Goal: Complete application form: Complete application form

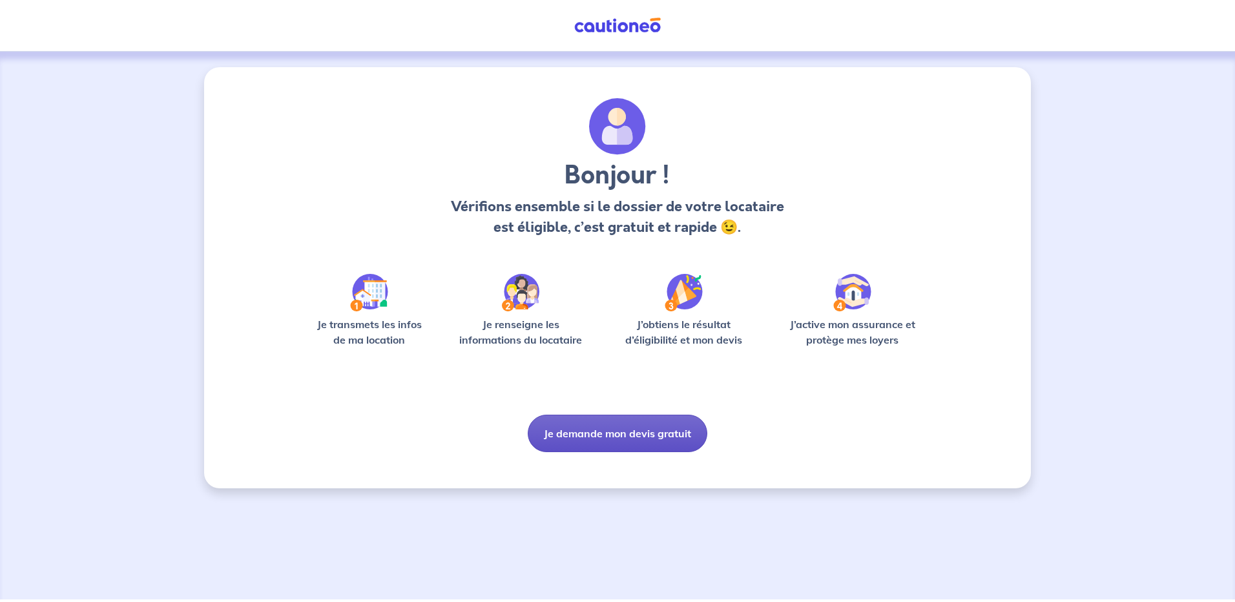
click at [660, 430] on button "Je demande mon devis gratuit" at bounding box center [618, 433] width 180 height 37
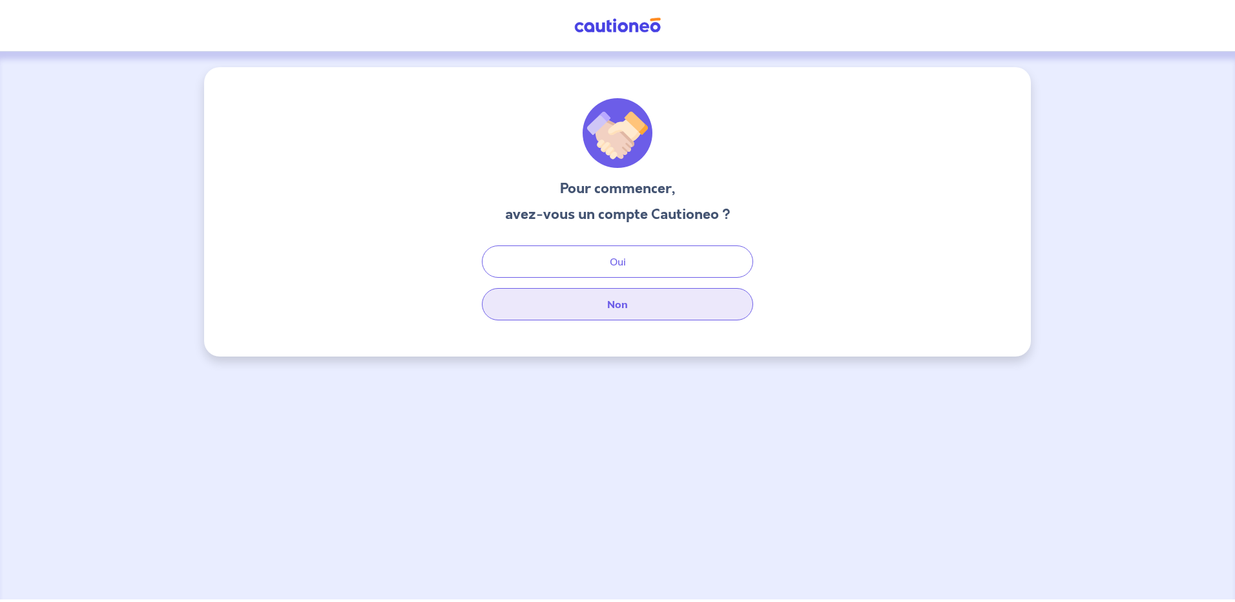
click at [622, 308] on button "Non" at bounding box center [617, 304] width 271 height 32
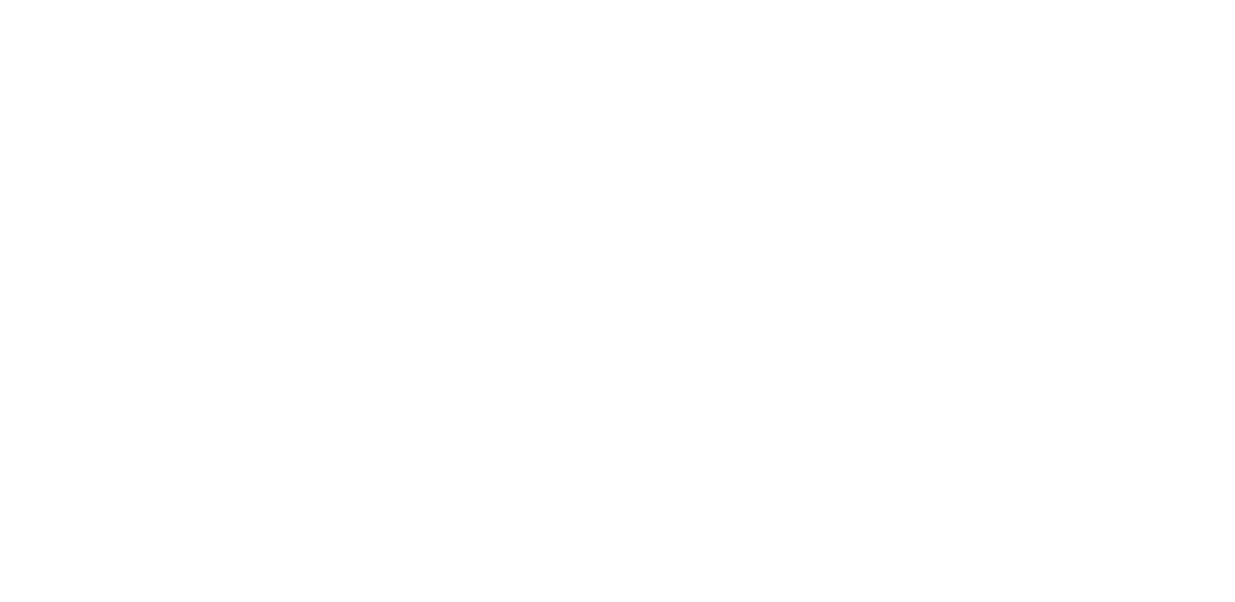
select select "FR"
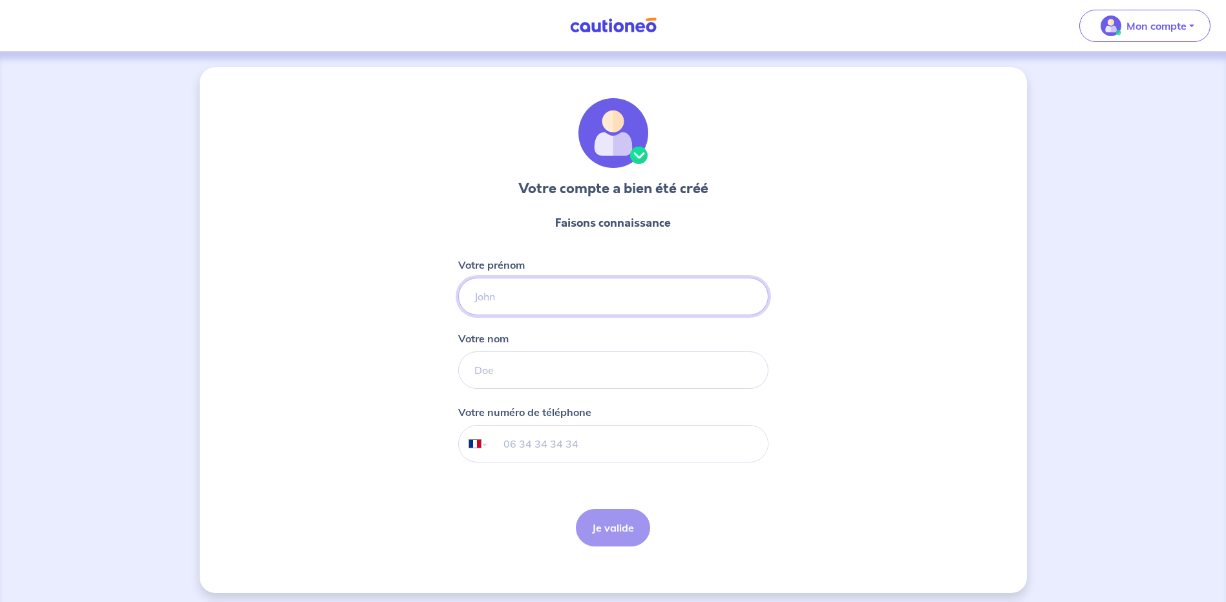
click at [625, 304] on input "Votre prénom" at bounding box center [613, 296] width 310 height 37
type input "laetitia"
type input "sanguinet"
type input "06 89 35 66 10"
click at [605, 521] on button "Je valide" at bounding box center [613, 527] width 74 height 37
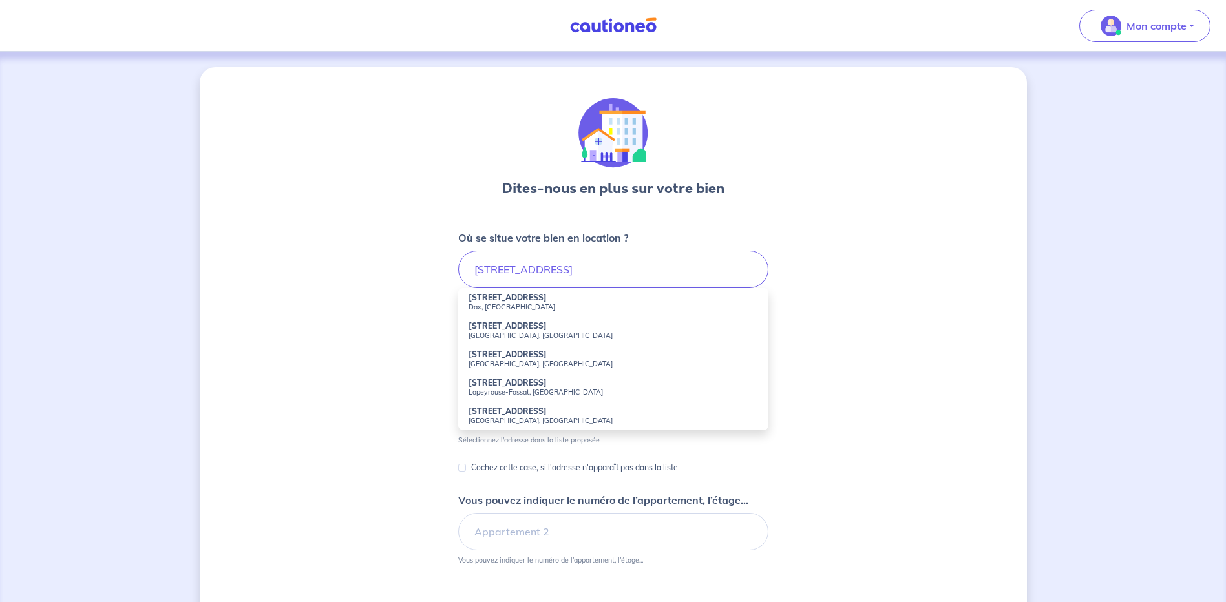
click at [527, 301] on strong "22 Boulevard Saint-Pierre" at bounding box center [507, 298] width 78 height 10
type input "22 Boulevard Saint-Pierre, Dax, France"
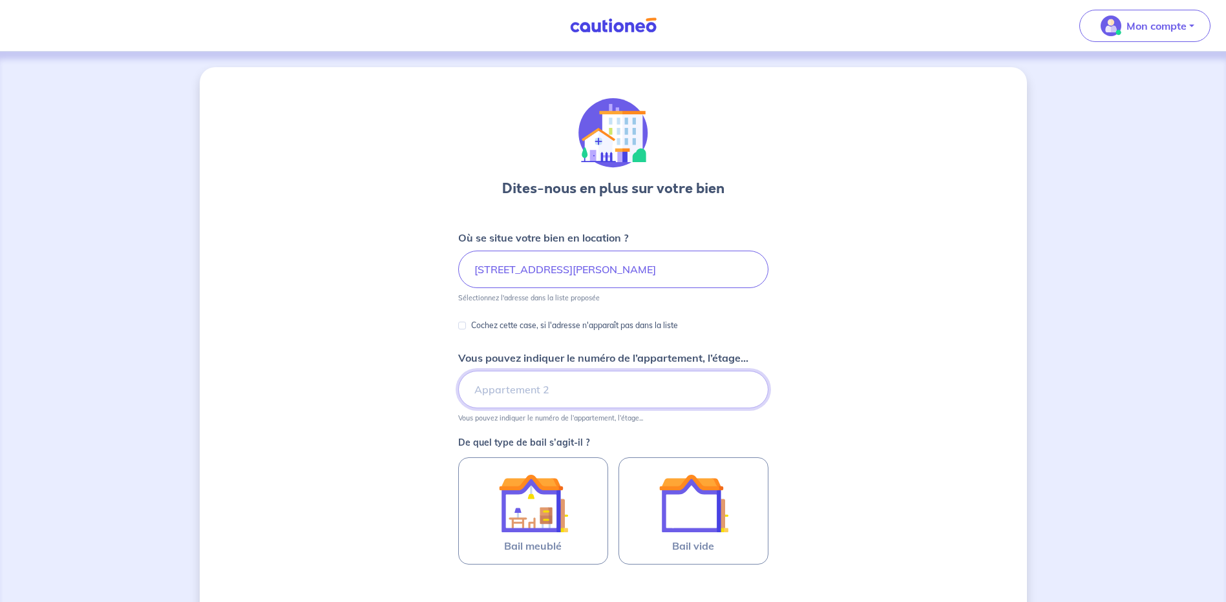
click at [557, 393] on input "Vous pouvez indiquer le numéro de l’appartement, l’étage..." at bounding box center [613, 389] width 310 height 37
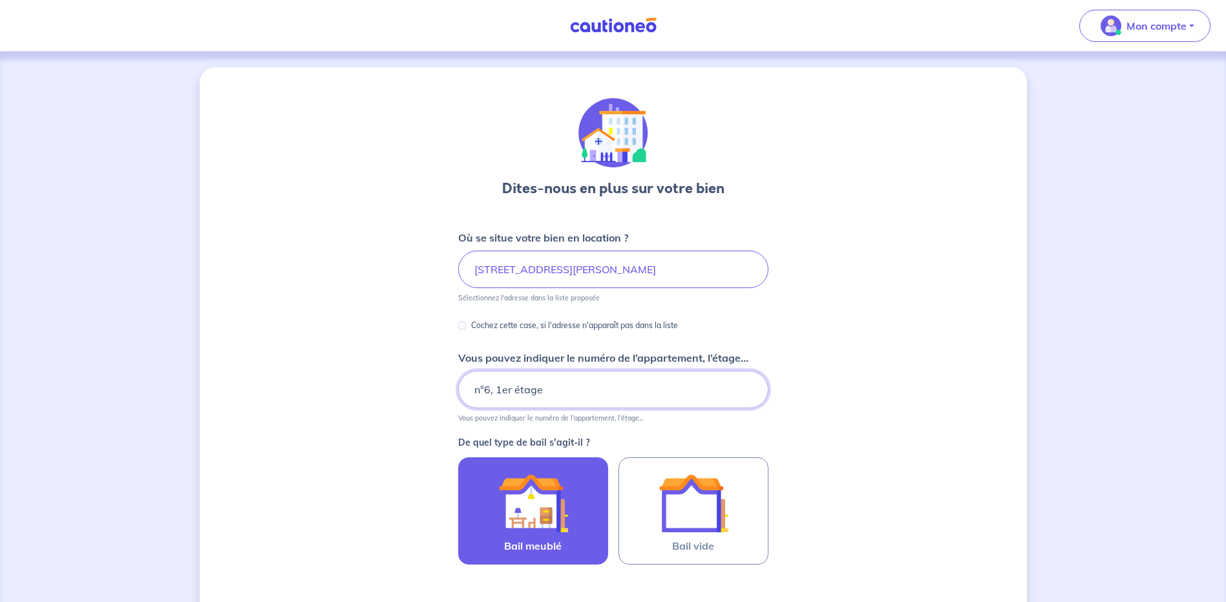
type input "n°6, 1er étage"
click at [532, 522] on img at bounding box center [533, 503] width 70 height 70
click at [0, 0] on input "Bail meublé" at bounding box center [0, 0] width 0 height 0
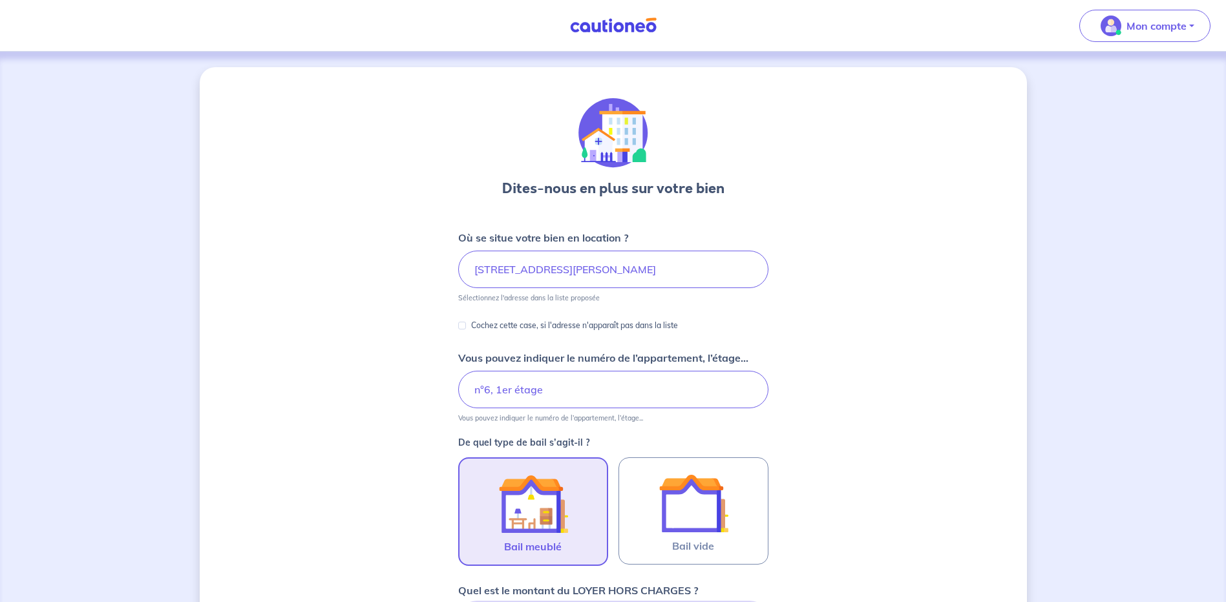
scroll to position [394, 0]
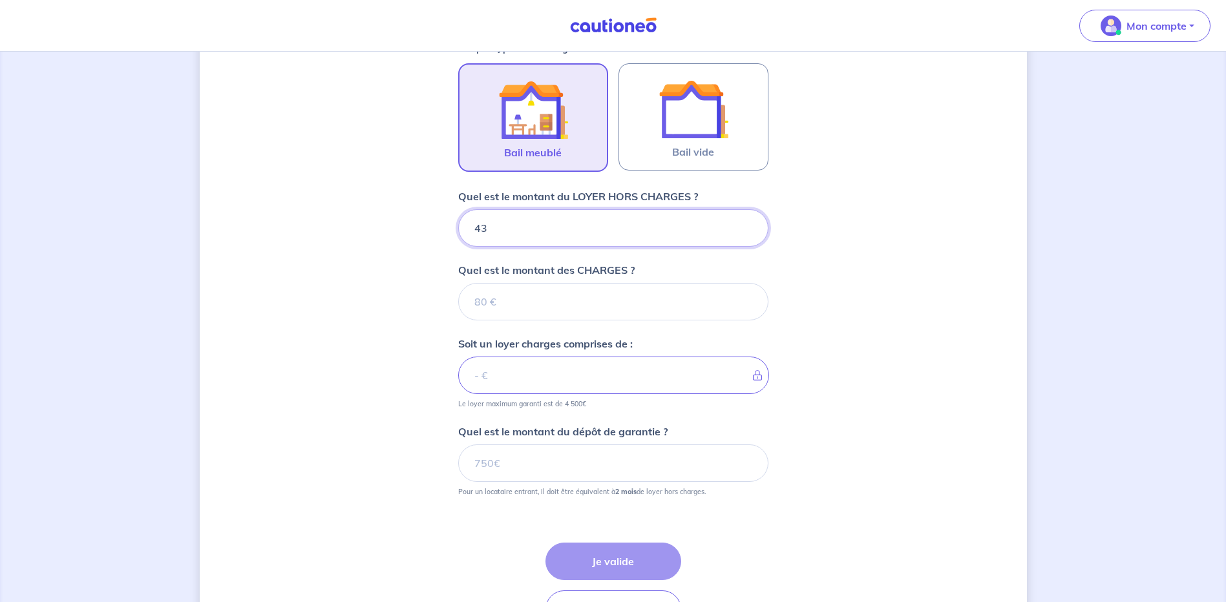
type input "430"
click at [528, 306] on input "Quel est le montant des CHARGES ?" at bounding box center [613, 301] width 310 height 37
type input "70"
type input "500"
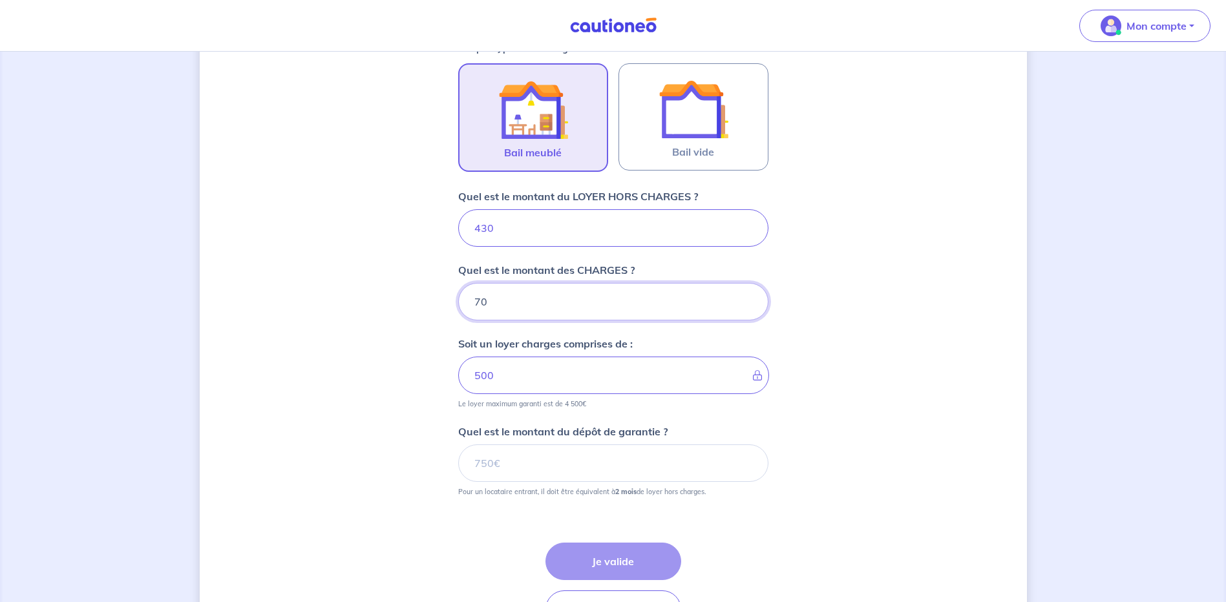
type input "70"
click at [547, 457] on input "Quel est le montant du dépôt de garantie ?" at bounding box center [613, 462] width 310 height 37
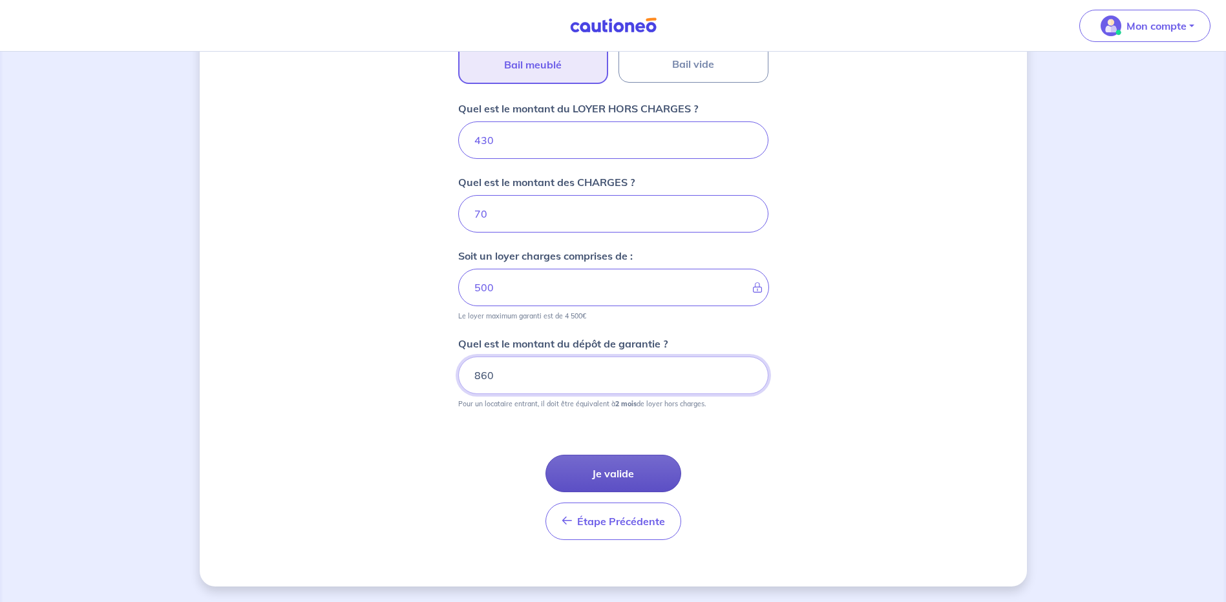
type input "860"
click at [627, 477] on button "Je valide" at bounding box center [613, 473] width 136 height 37
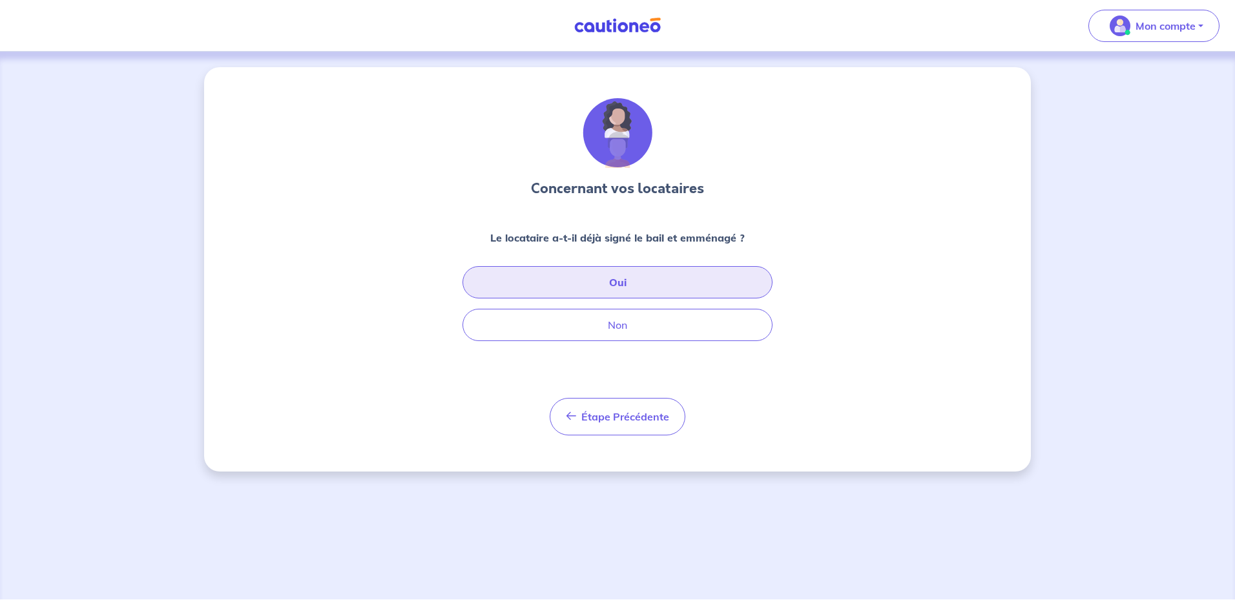
click at [623, 282] on button "Oui" at bounding box center [618, 282] width 310 height 32
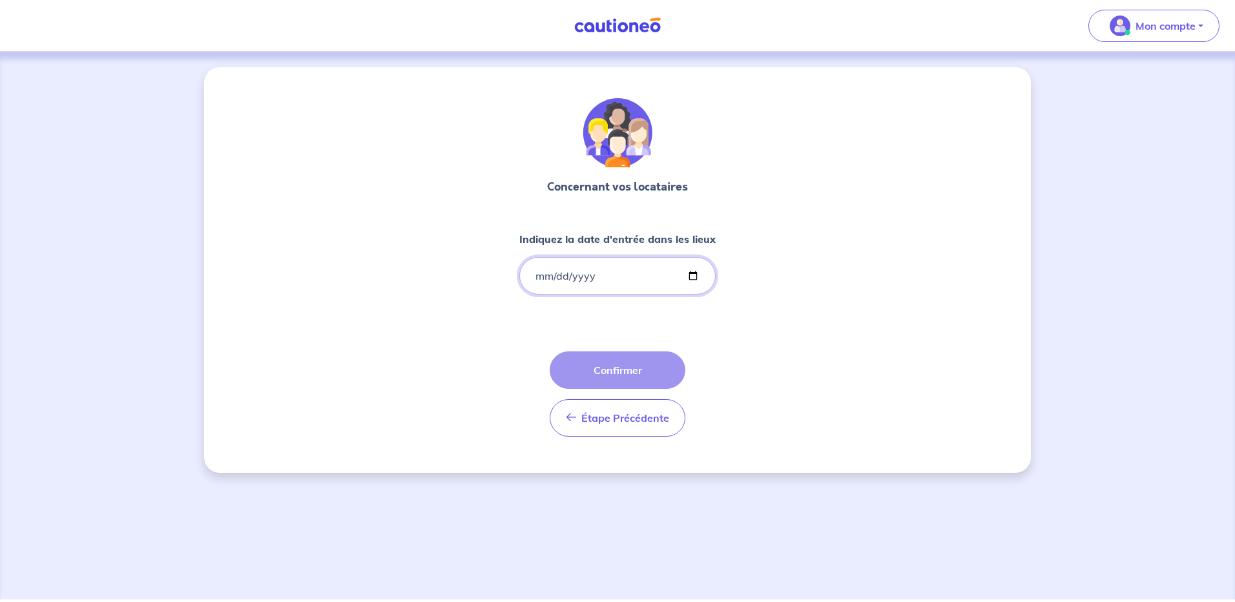
click at [531, 276] on input "Indiquez la date d'entrée dans les lieux" at bounding box center [617, 275] width 196 height 37
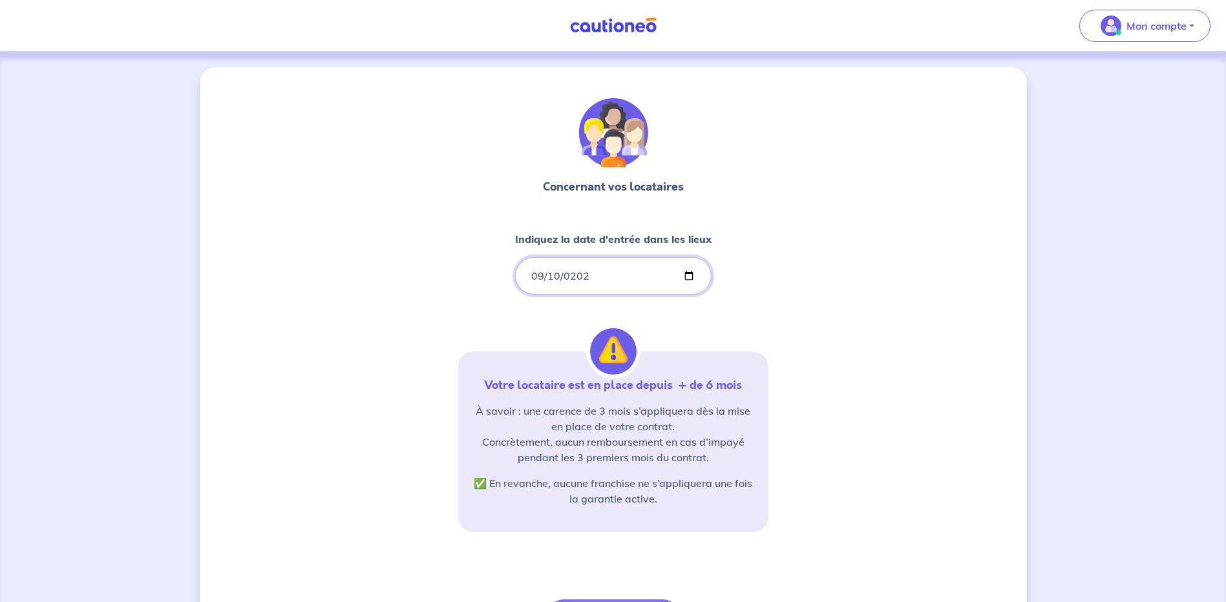
type input "2025-09-10"
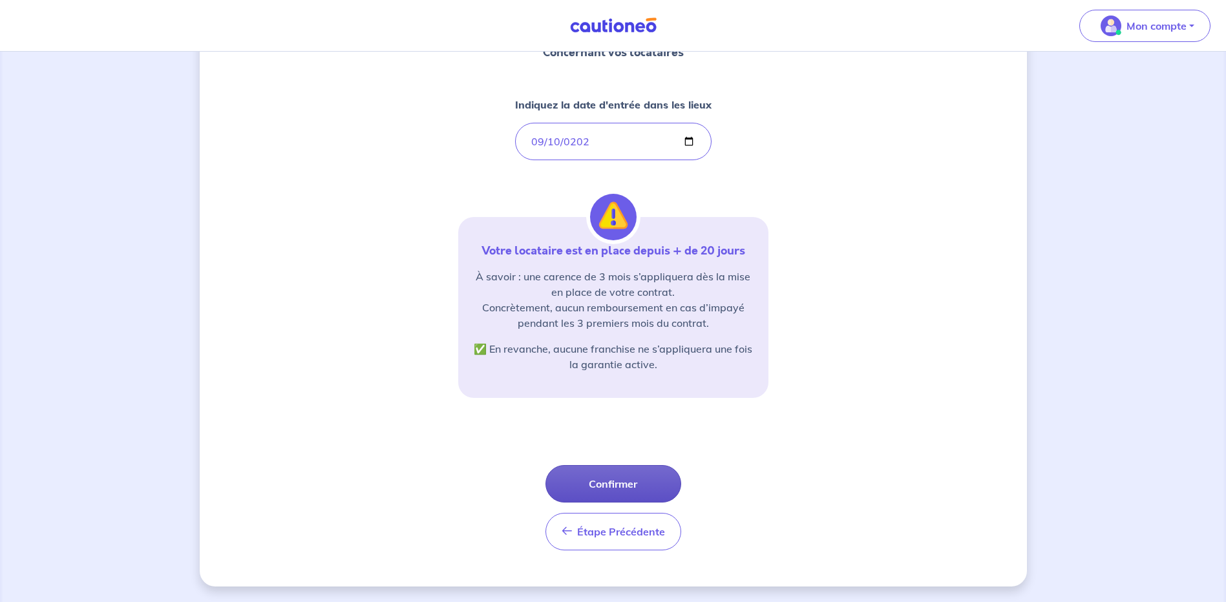
click at [620, 488] on button "Confirmer" at bounding box center [613, 483] width 136 height 37
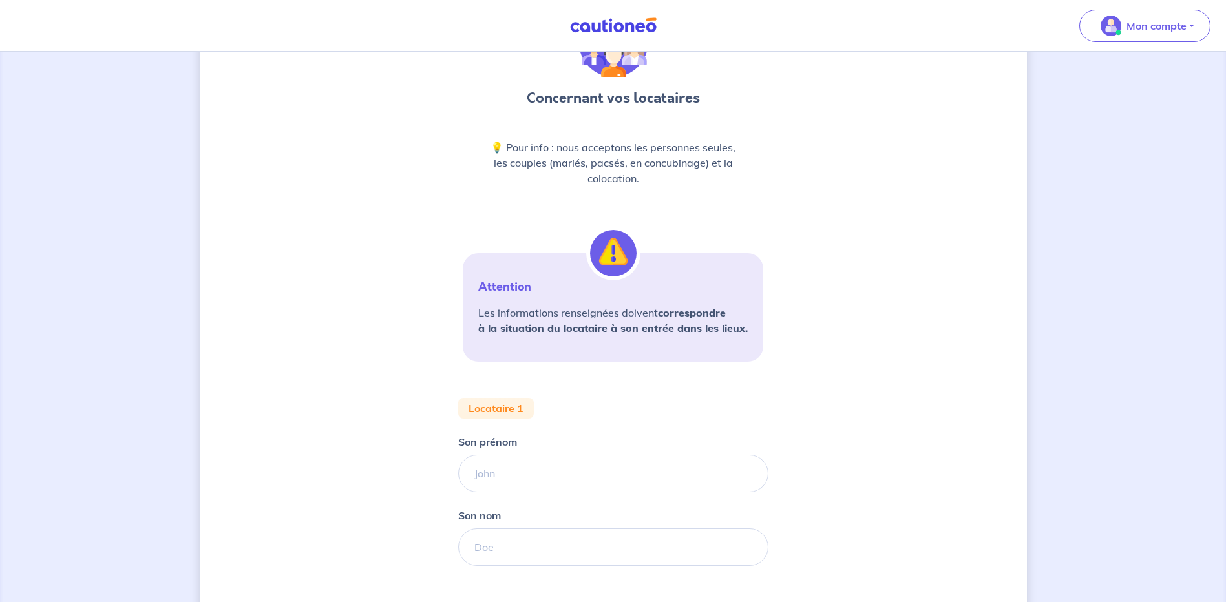
scroll to position [181, 0]
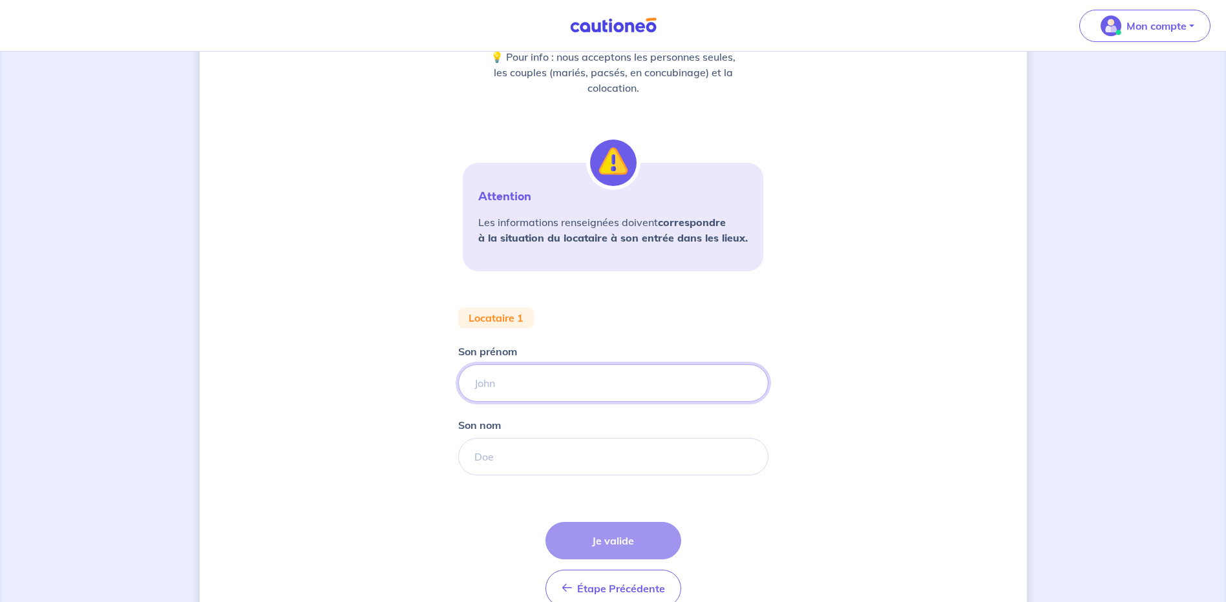
click at [558, 388] on input "Son prénom" at bounding box center [613, 382] width 310 height 37
click at [492, 381] on input "shcmidt" at bounding box center [613, 382] width 310 height 37
type input "schmidt"
click at [512, 449] on input "Son nom" at bounding box center [613, 456] width 310 height 37
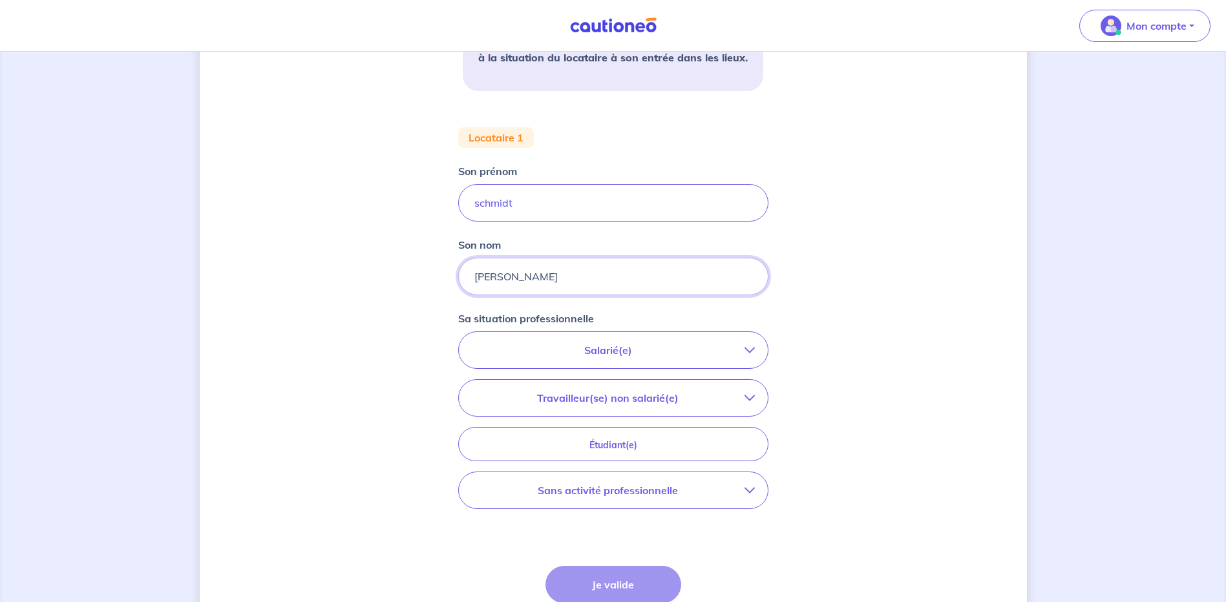
scroll to position [452, 0]
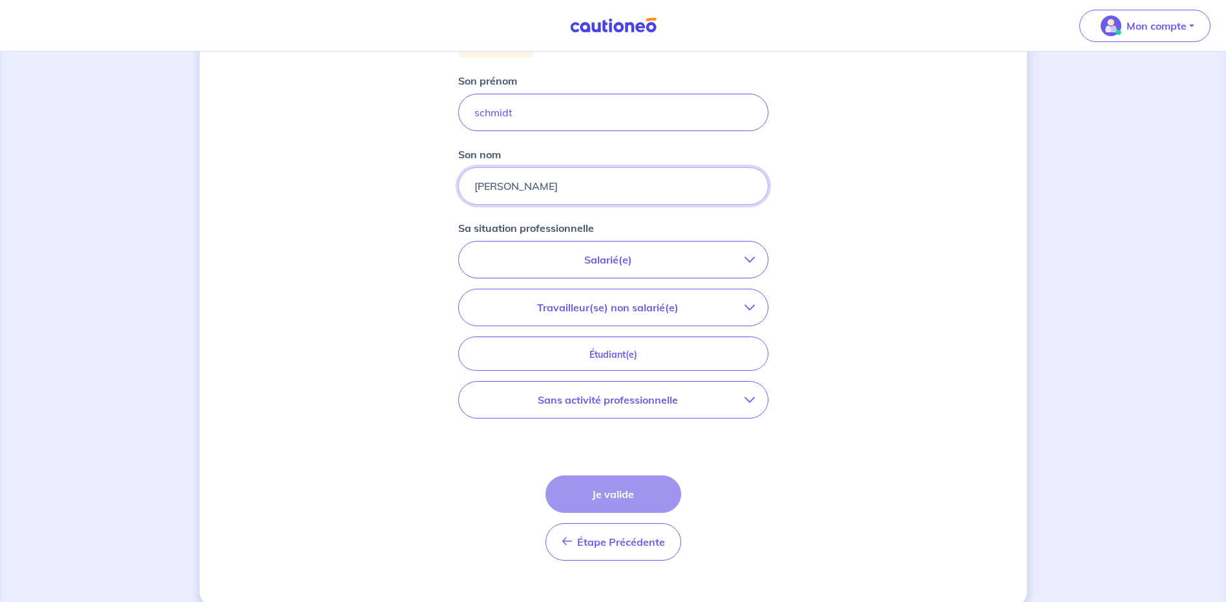
type input "willy"
click at [755, 401] on button "Sans activité professionnelle" at bounding box center [613, 400] width 309 height 36
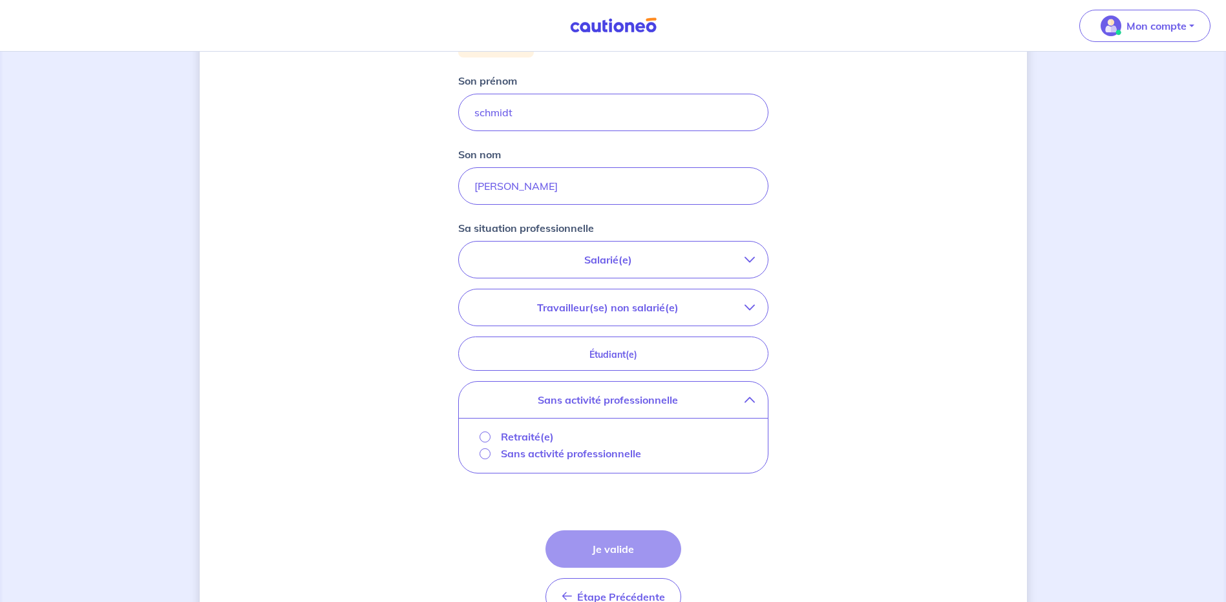
click at [581, 453] on p "Sans activité professionnelle" at bounding box center [571, 454] width 140 height 16
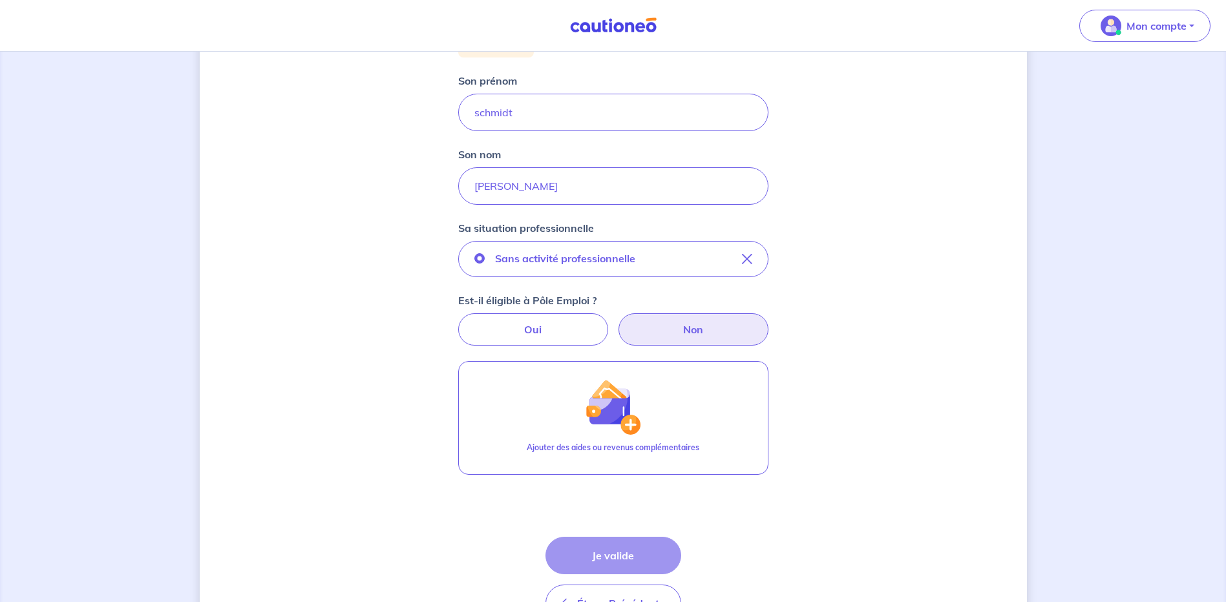
click at [706, 328] on label "Non" at bounding box center [693, 329] width 150 height 32
click at [617, 322] on input "Non" at bounding box center [613, 317] width 8 height 8
radio input "true"
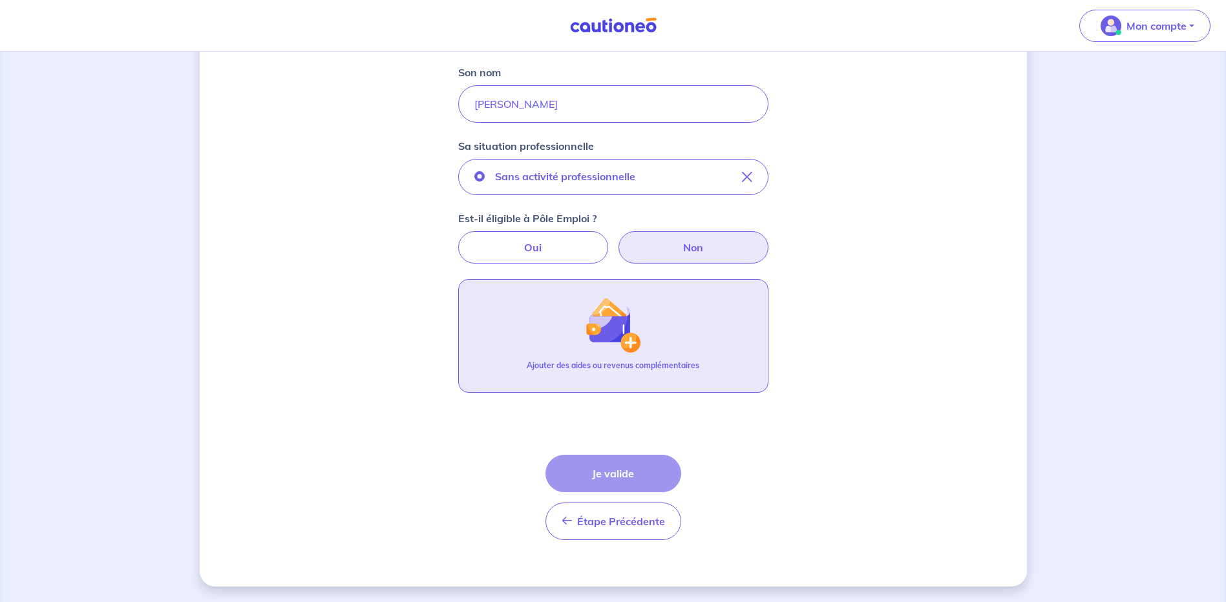
click at [604, 332] on img "button" at bounding box center [613, 325] width 56 height 56
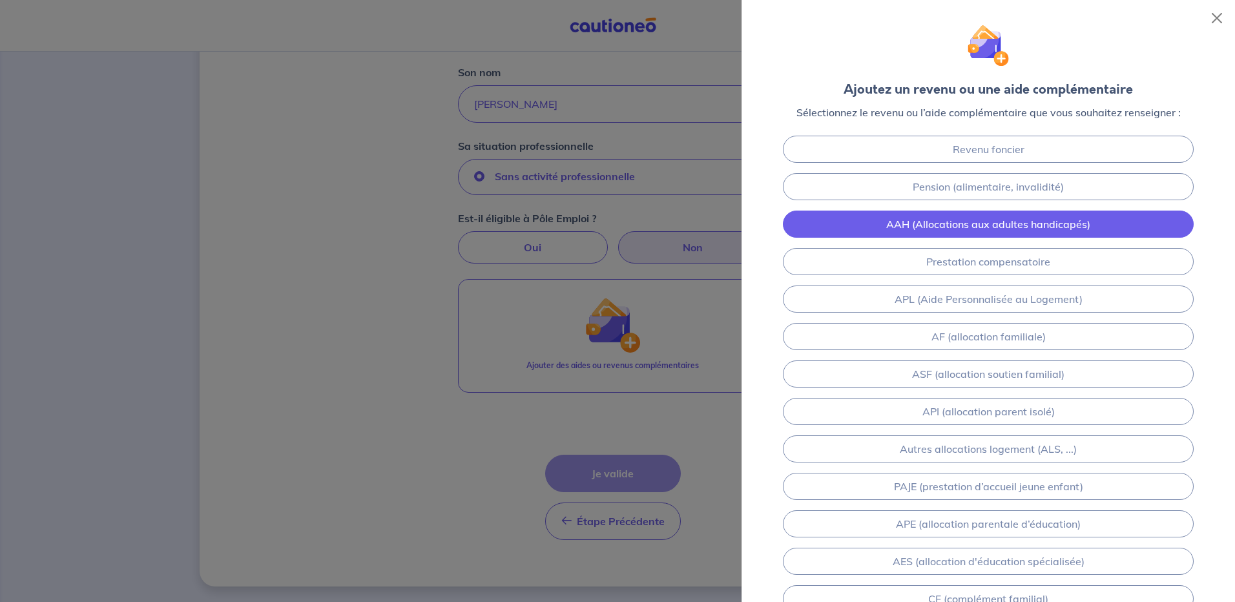
click at [1019, 220] on link "AAH (Allocations aux adultes handicapés)" at bounding box center [988, 224] width 411 height 27
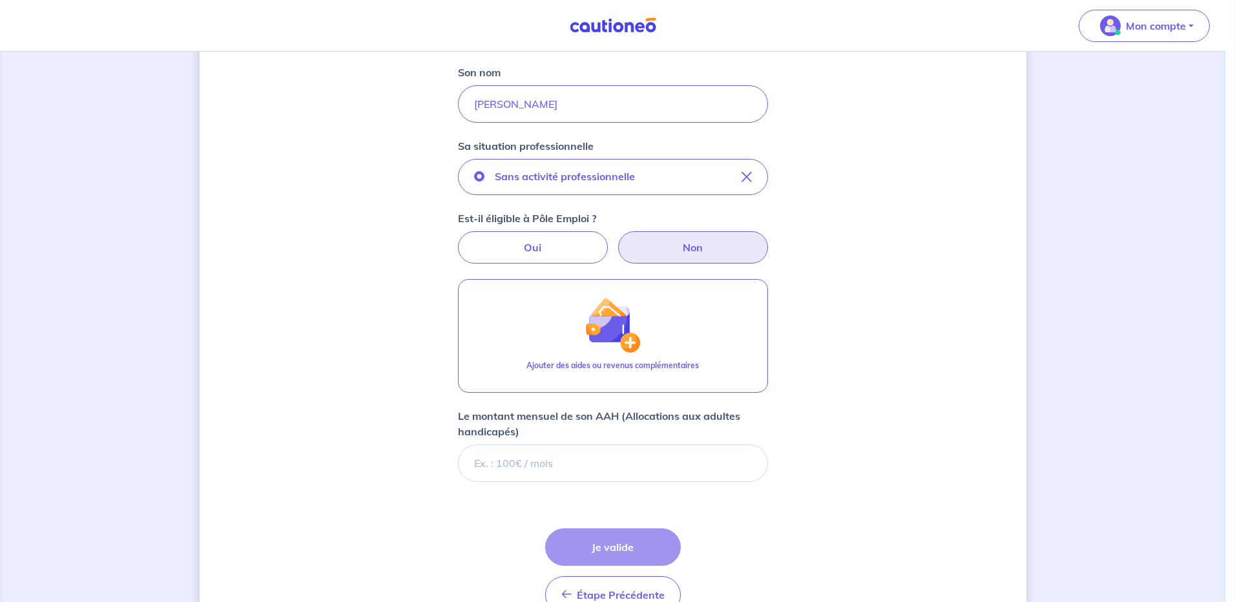
scroll to position [607, 0]
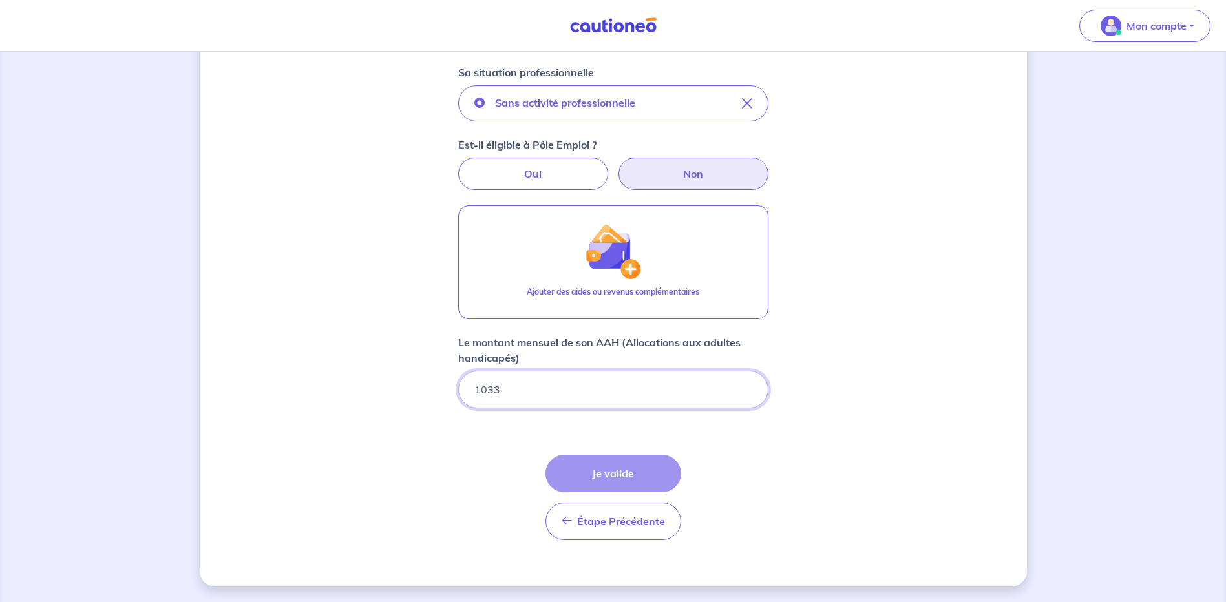
click at [678, 399] on input "1033" at bounding box center [613, 389] width 310 height 37
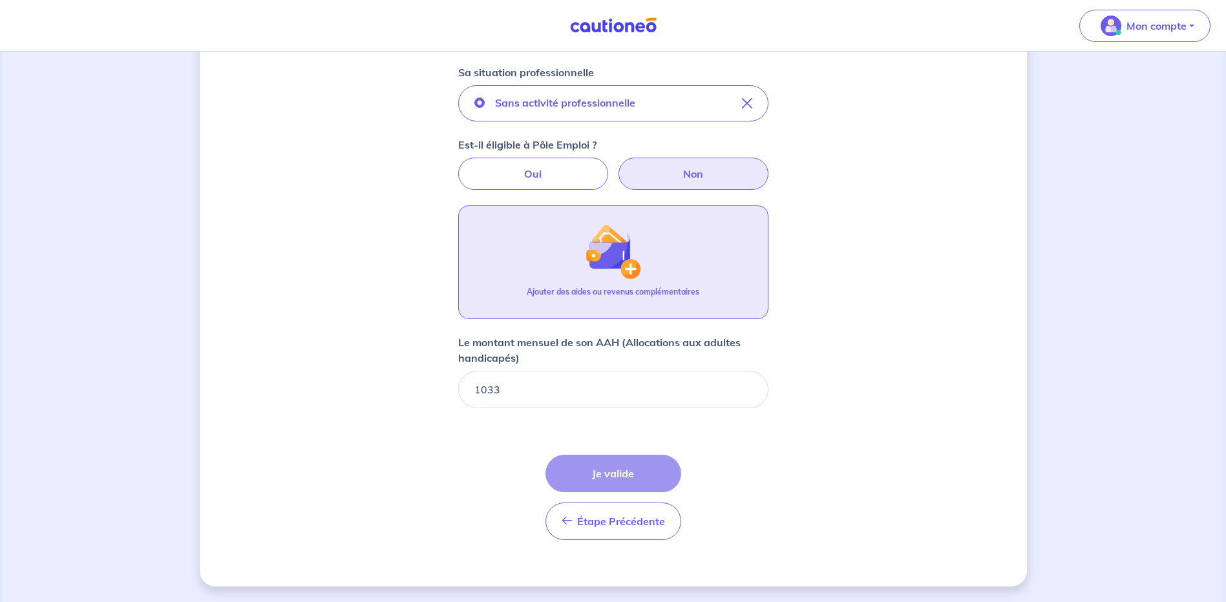
click at [671, 274] on button "Ajouter des aides ou revenus complémentaires" at bounding box center [613, 262] width 310 height 114
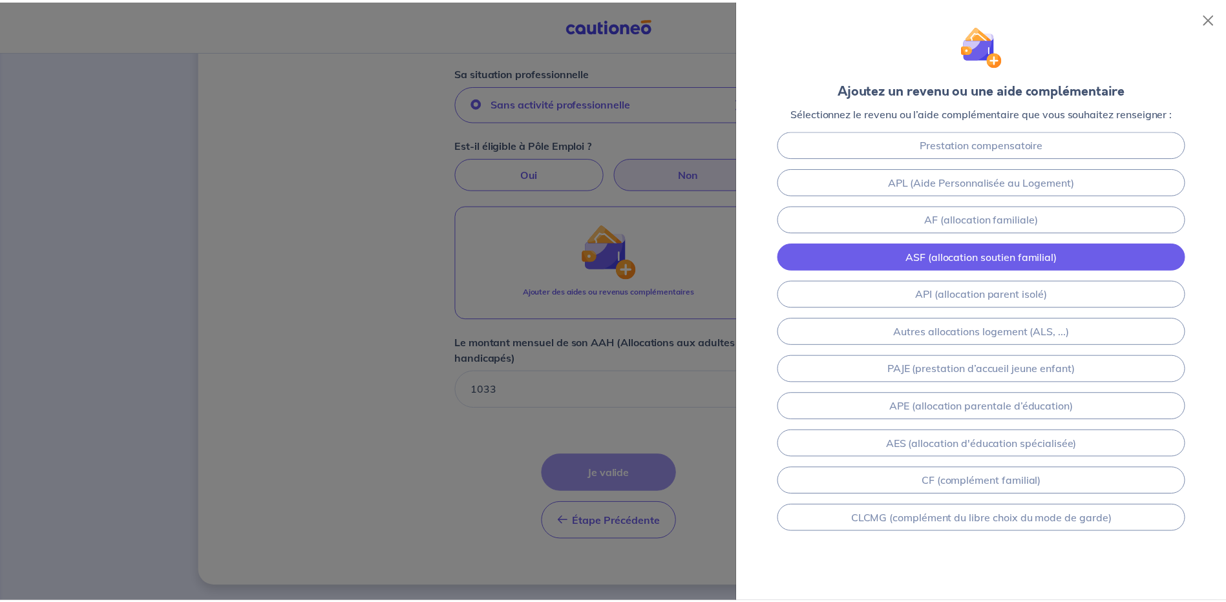
scroll to position [0, 0]
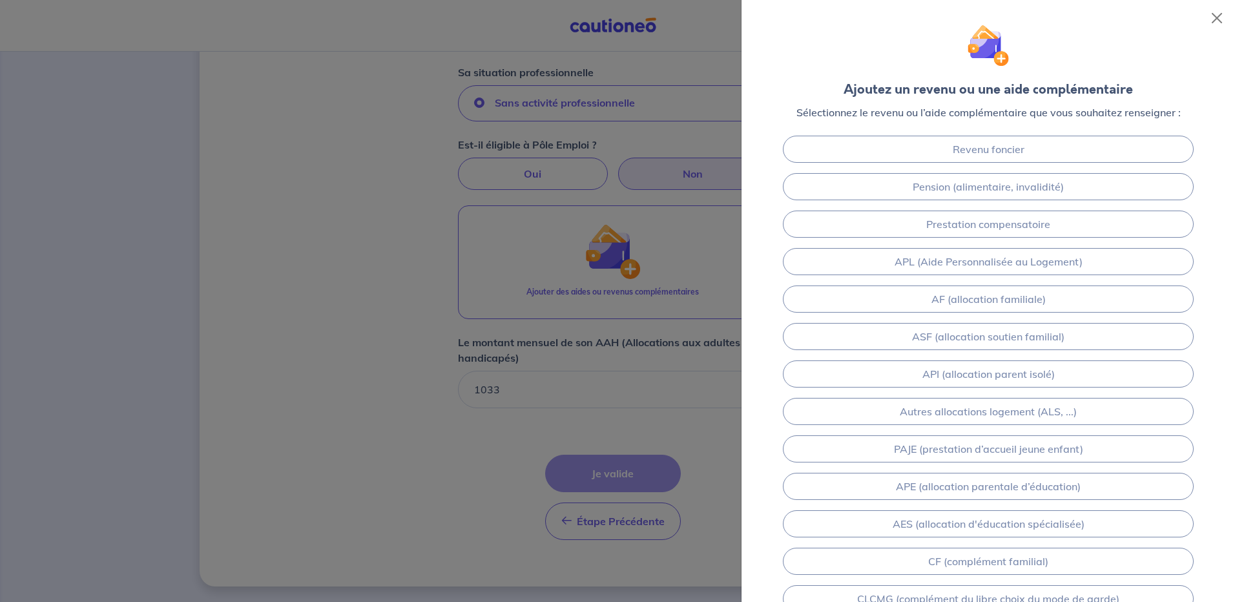
click at [352, 472] on div at bounding box center [617, 301] width 1235 height 602
click at [374, 481] on div at bounding box center [617, 301] width 1235 height 602
click at [1221, 14] on button "Close" at bounding box center [1217, 18] width 21 height 21
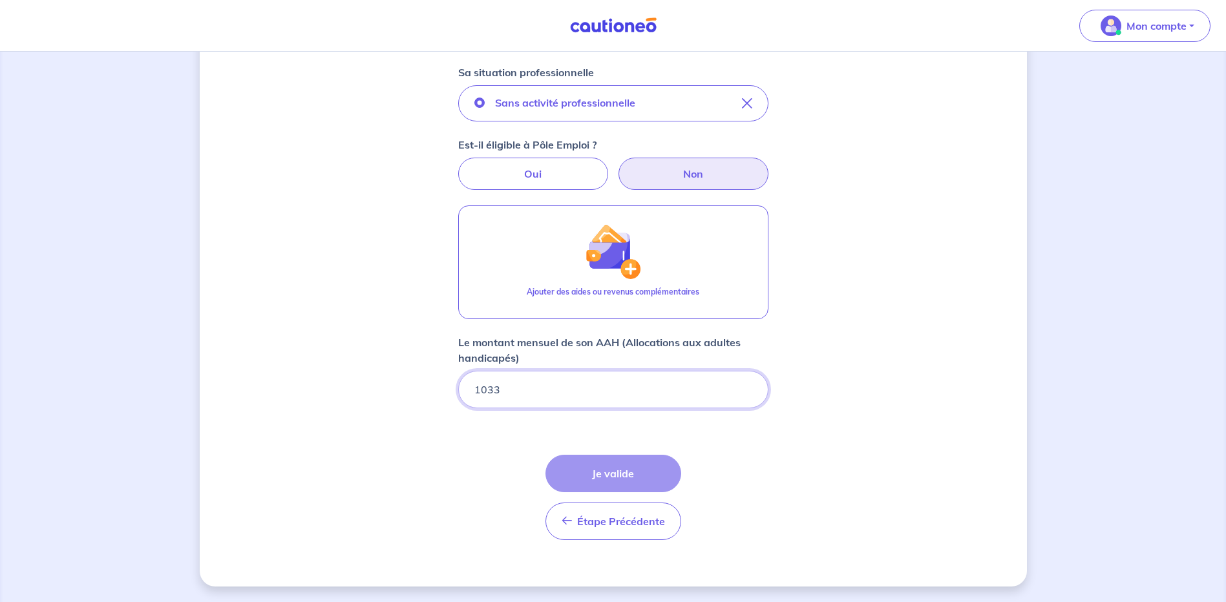
click at [583, 403] on input "1033" at bounding box center [613, 389] width 310 height 37
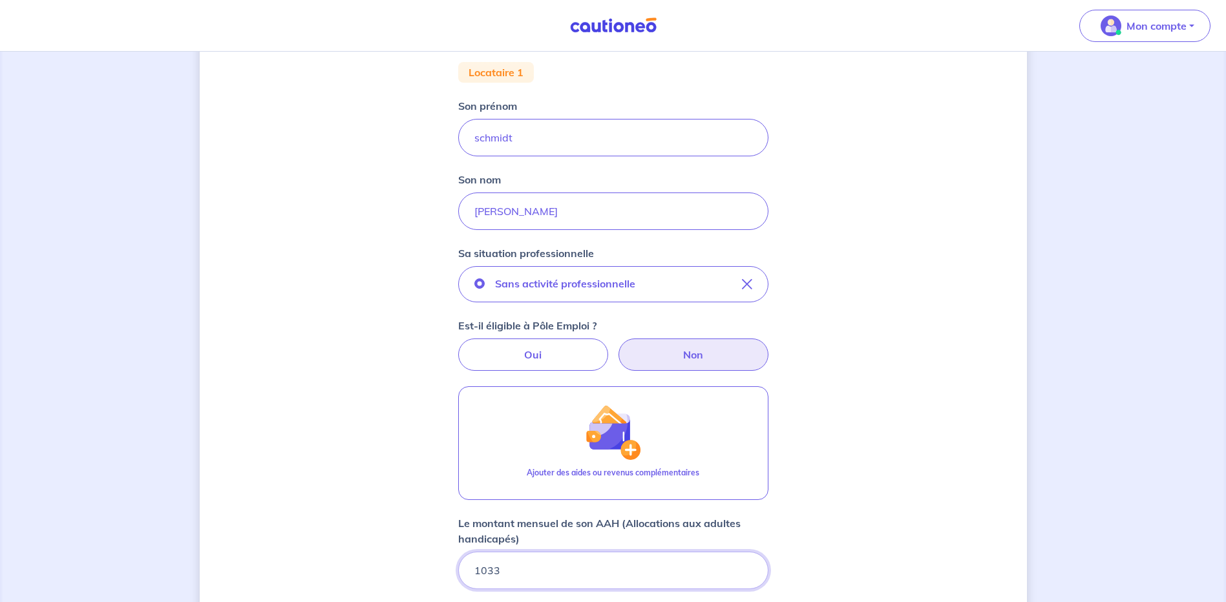
scroll to position [517, 0]
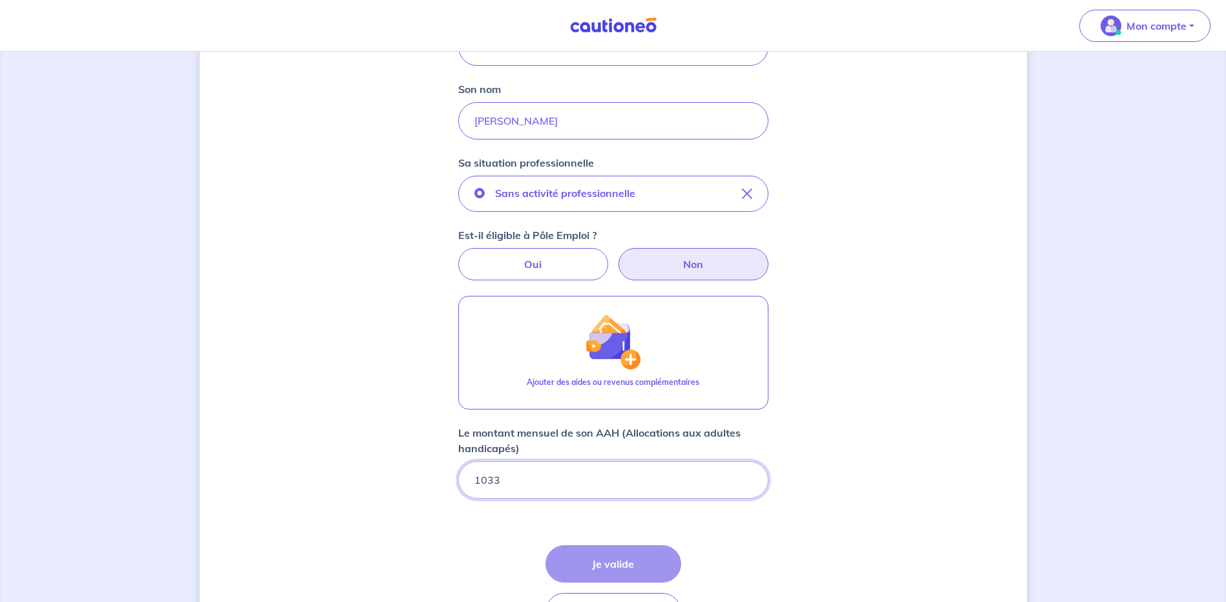
click at [477, 477] on input "1033" at bounding box center [613, 479] width 310 height 37
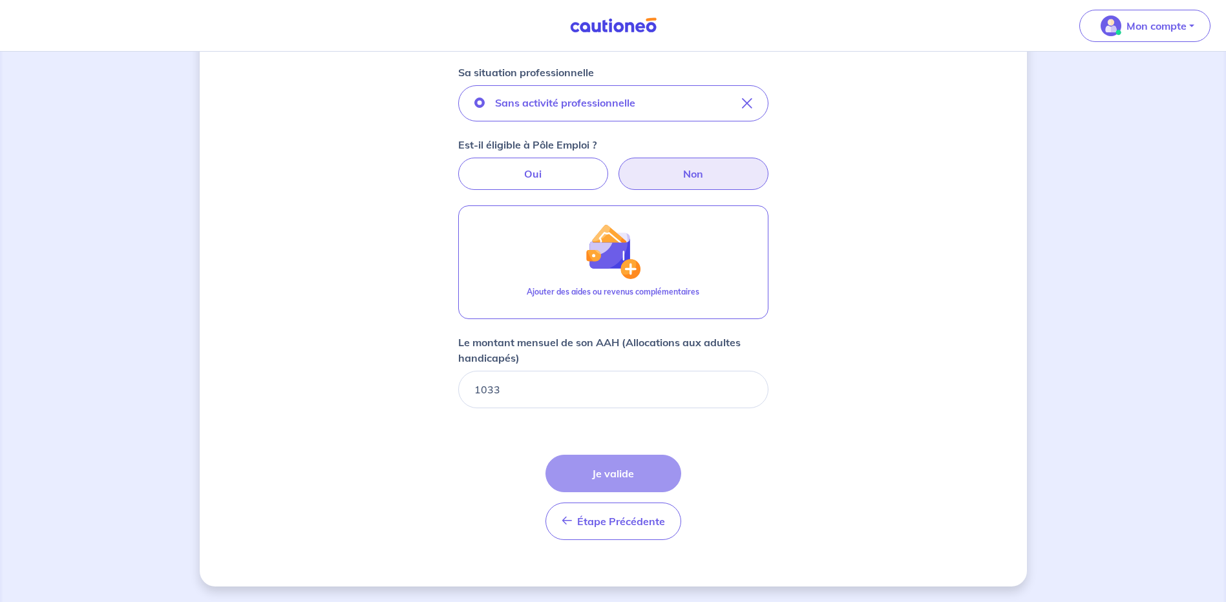
click at [627, 474] on div "Étape Précédente Précédent Je valide Je valide" at bounding box center [613, 497] width 136 height 85
click at [723, 388] on input "1033" at bounding box center [613, 389] width 310 height 37
click at [478, 385] on input "1033" at bounding box center [613, 389] width 310 height 37
drag, startPoint x: 535, startPoint y: 391, endPoint x: 408, endPoint y: 393, distance: 126.6
click at [408, 393] on div "Concernant vos locataires 💡 Pour info : nous acceptons les personnes seules, le…" at bounding box center [613, 23] width 827 height 1127
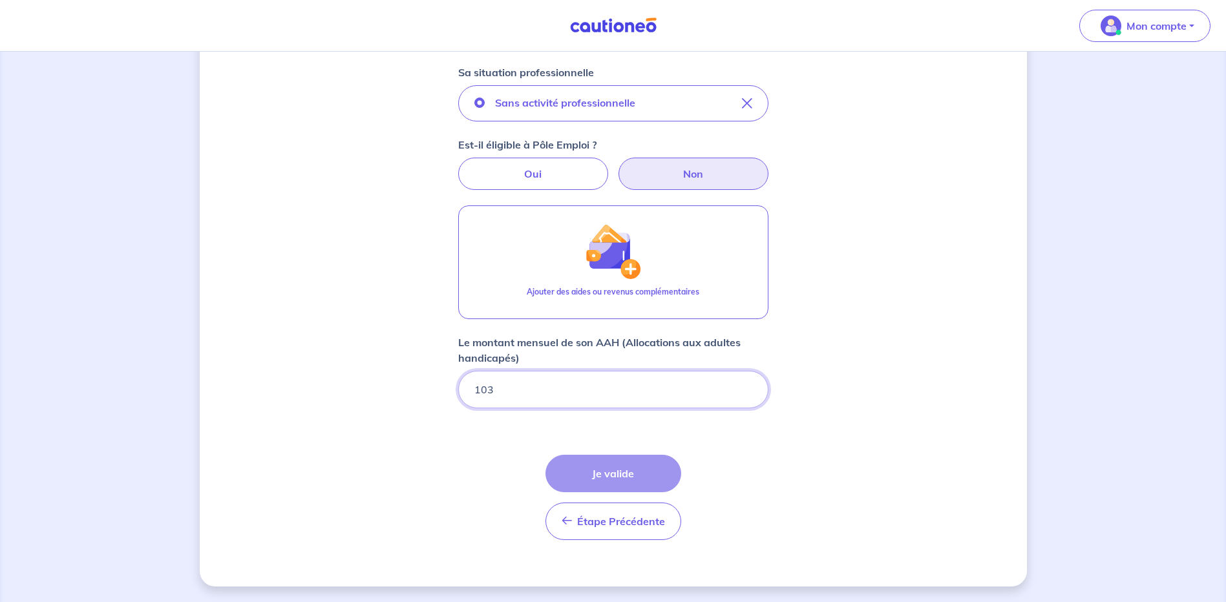
type input "1033"
click at [658, 466] on div "Étape Précédente Précédent Je valide Je valide" at bounding box center [613, 497] width 136 height 85
click at [837, 440] on div "Concernant vos locataires 💡 Pour info : nous acceptons les personnes seules, le…" at bounding box center [613, 23] width 827 height 1127
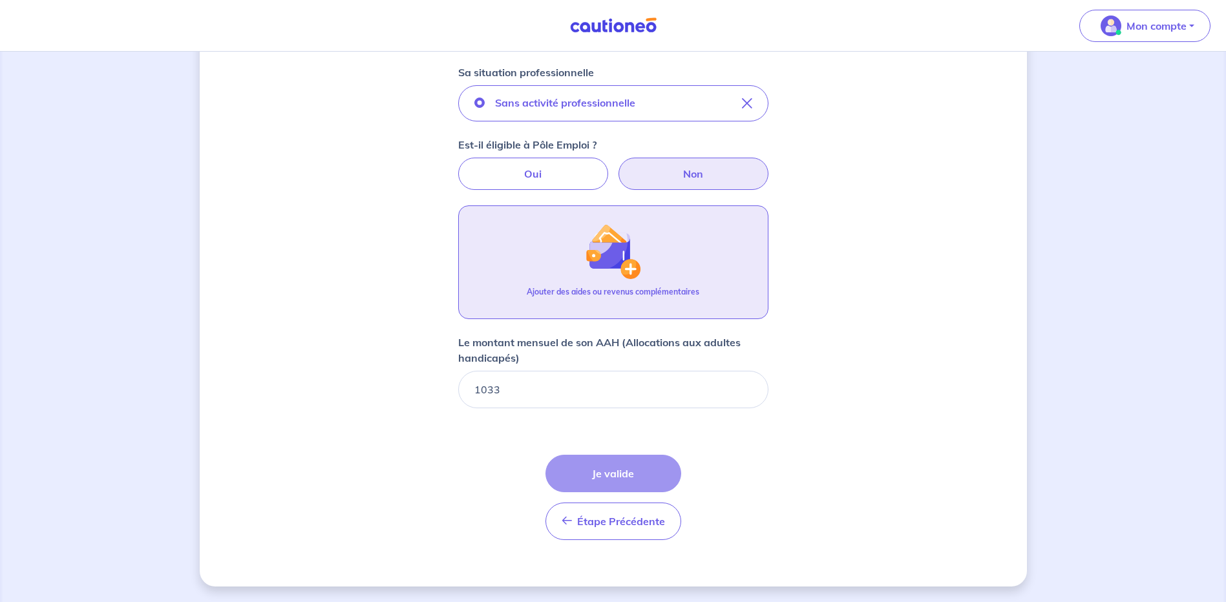
click at [683, 255] on button "Ajouter des aides ou revenus complémentaires" at bounding box center [613, 262] width 310 height 114
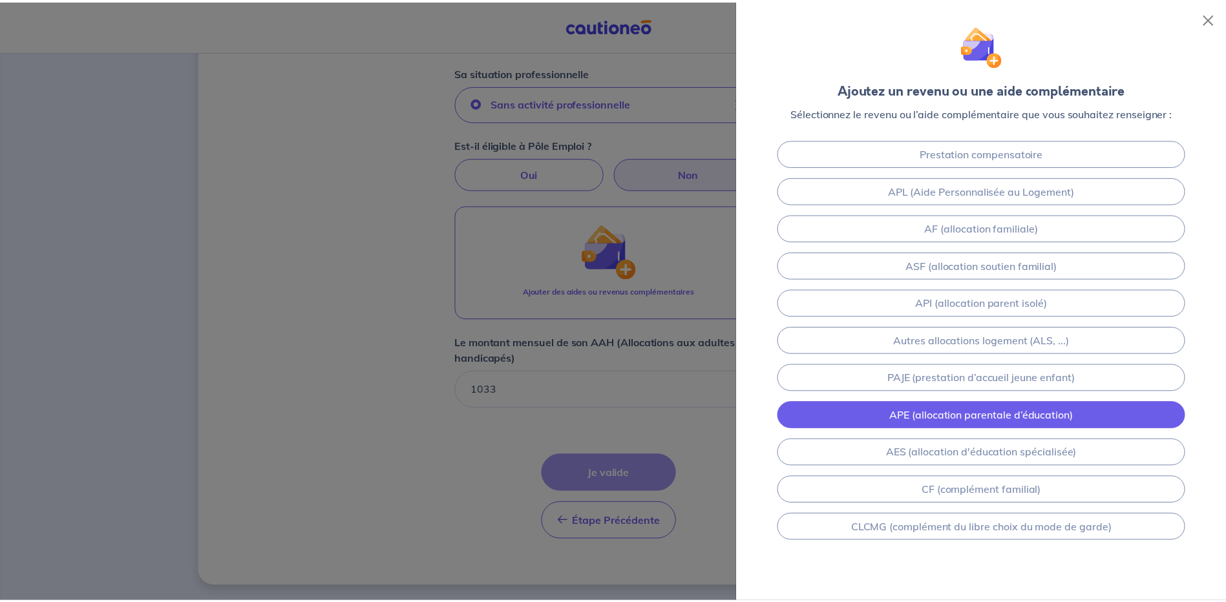
scroll to position [80, 0]
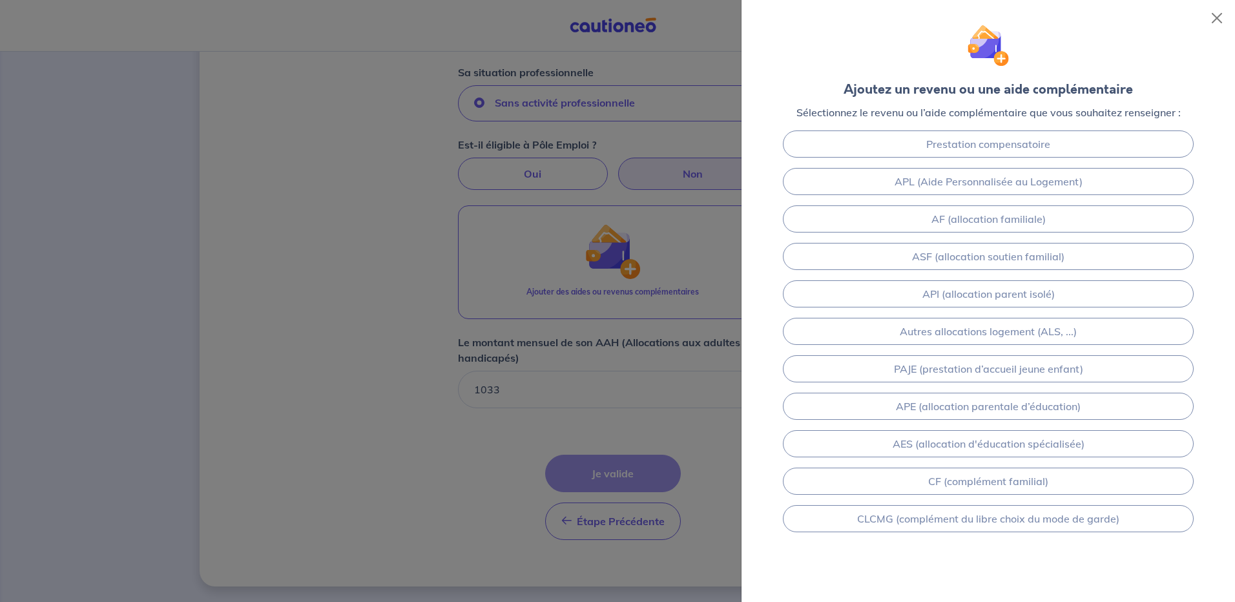
click at [443, 472] on div at bounding box center [617, 301] width 1235 height 602
click at [615, 404] on div at bounding box center [617, 301] width 1235 height 602
click at [1213, 20] on button "Close" at bounding box center [1217, 18] width 21 height 21
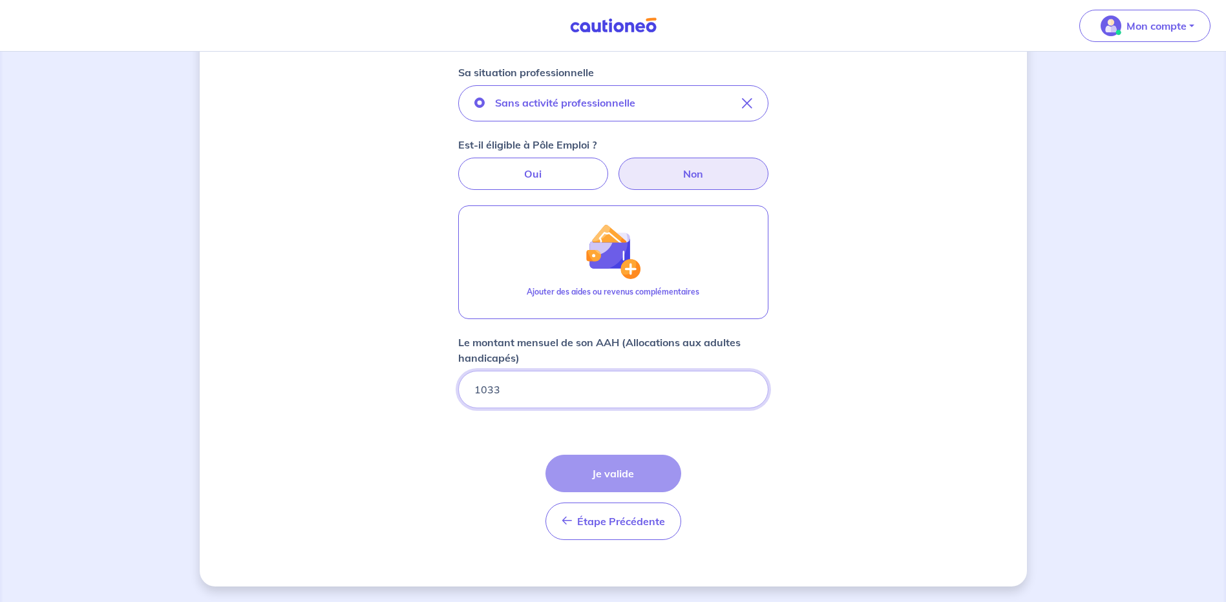
click at [716, 415] on form "Locataire 1 Son prénom schmidt Son nom willy Sa situation professionnelle Sans …" at bounding box center [613, 215] width 310 height 669
click at [646, 472] on div "Étape Précédente Précédent Je valide Je valide" at bounding box center [613, 497] width 136 height 85
drag, startPoint x: 646, startPoint y: 472, endPoint x: 976, endPoint y: 355, distance: 349.6
click at [976, 355] on div "Concernant vos locataires 💡 Pour info : nous acceptons les personnes seules, le…" at bounding box center [613, 23] width 827 height 1127
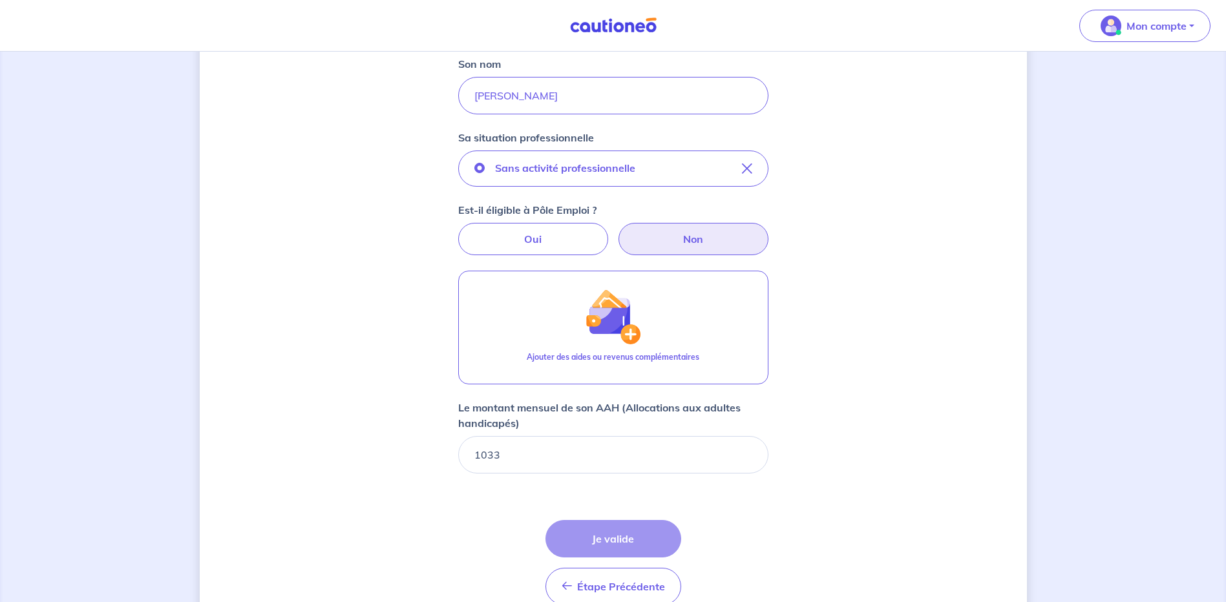
scroll to position [607, 0]
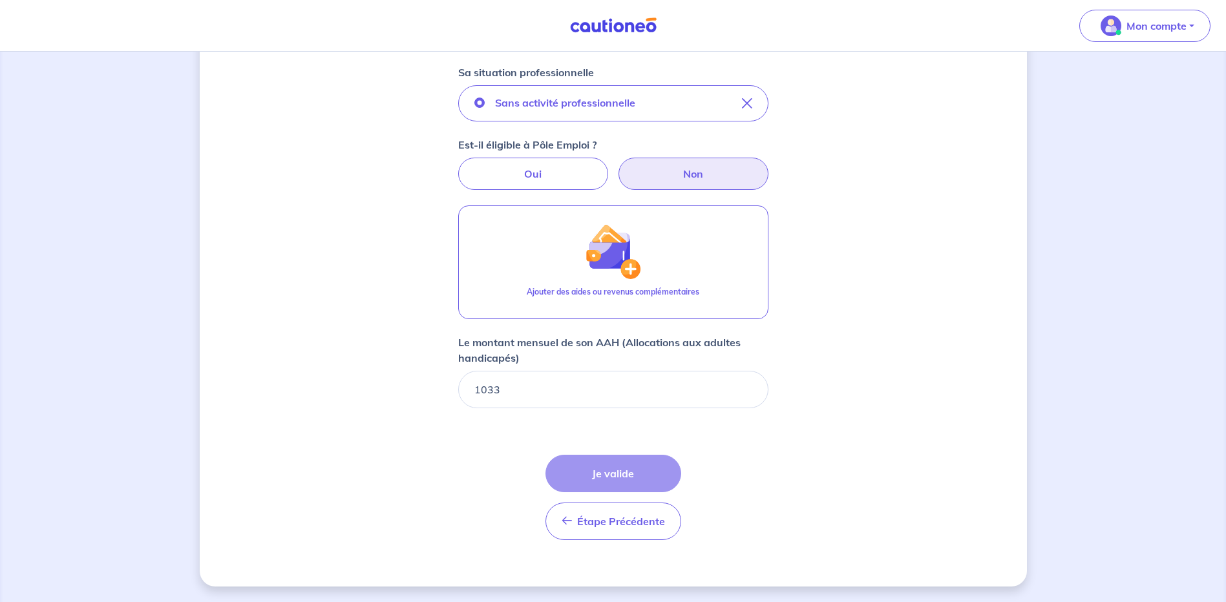
click at [642, 459] on div "Étape Précédente Précédent Je valide Je valide" at bounding box center [613, 497] width 136 height 85
click at [629, 470] on div "Étape Précédente Précédent Je valide Je valide" at bounding box center [613, 497] width 136 height 85
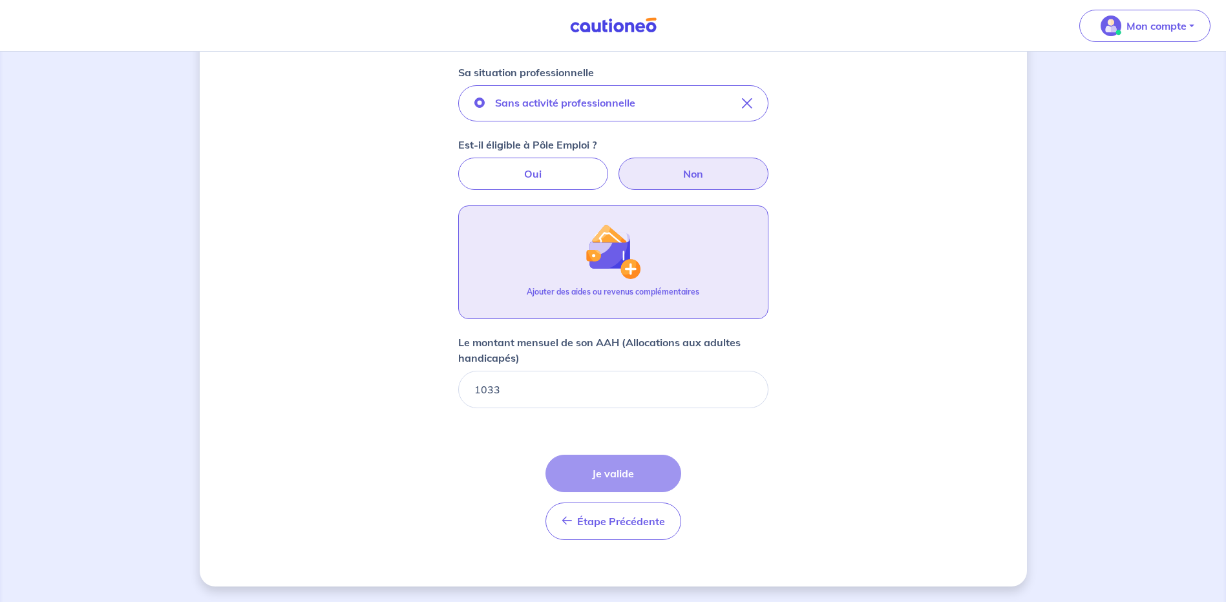
click at [622, 271] on img "button" at bounding box center [613, 252] width 56 height 56
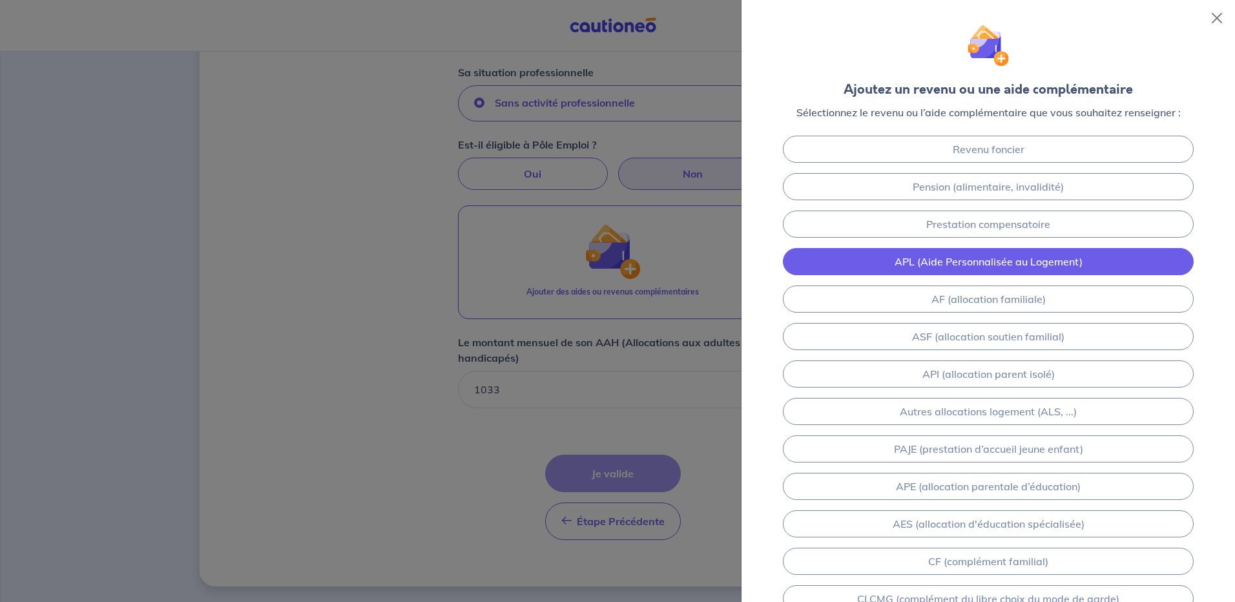
click at [957, 256] on link "APL (Aide Personnalisée au Logement)" at bounding box center [988, 261] width 411 height 27
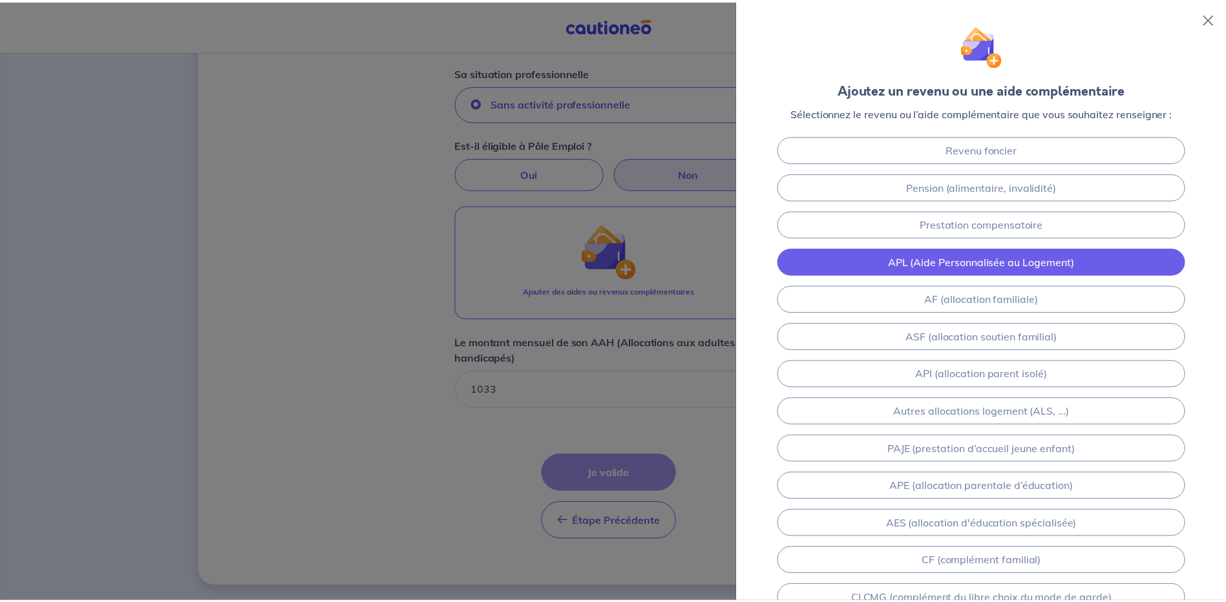
scroll to position [696, 0]
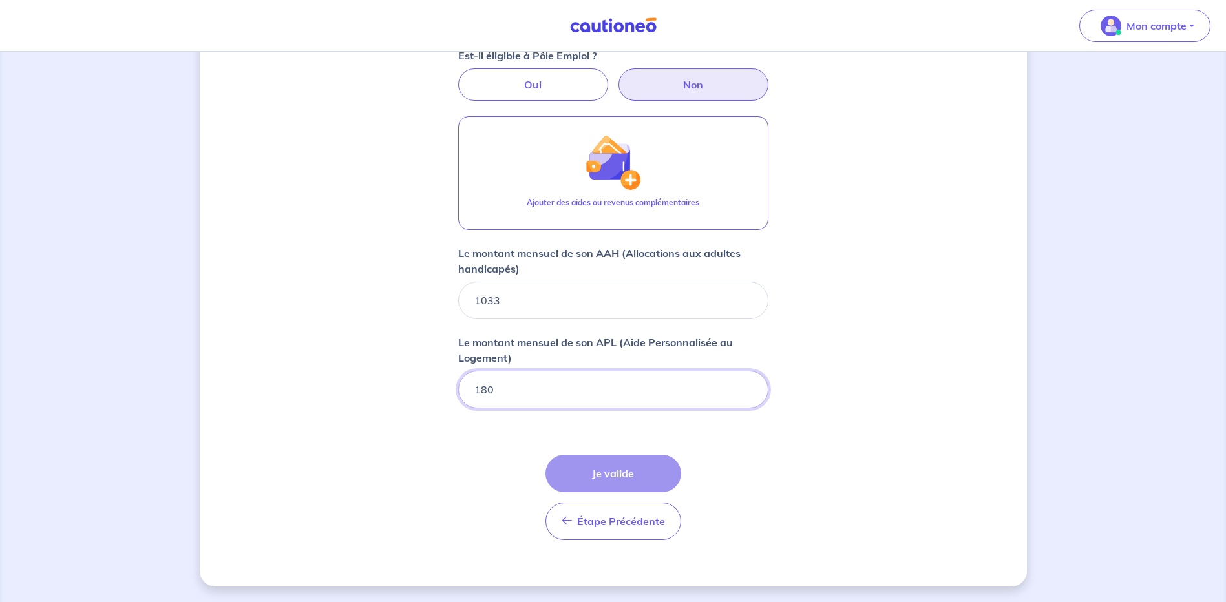
type input "180"
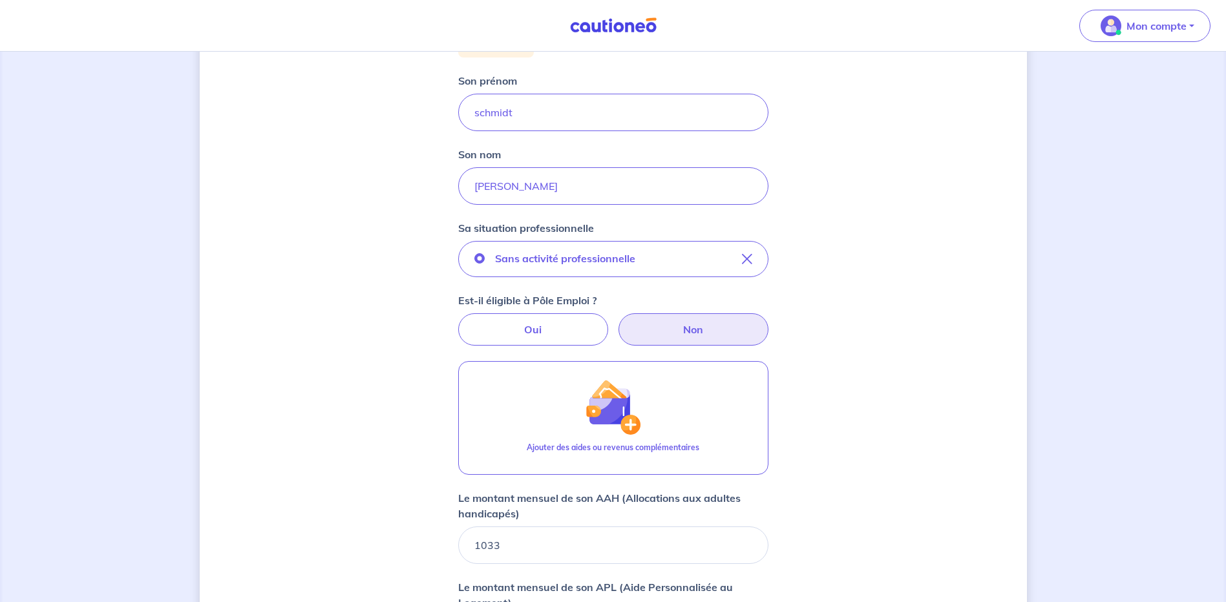
scroll to position [542, 0]
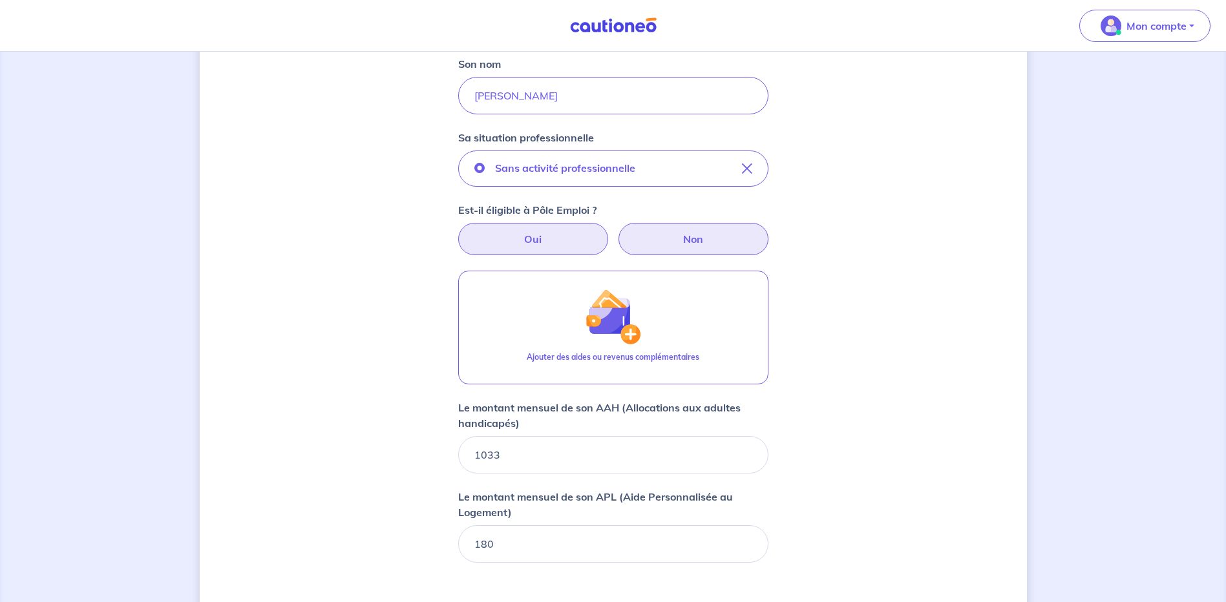
click at [580, 242] on label "Oui" at bounding box center [533, 239] width 150 height 32
click at [609, 231] on input "Oui" at bounding box center [613, 227] width 8 height 8
radio input "true"
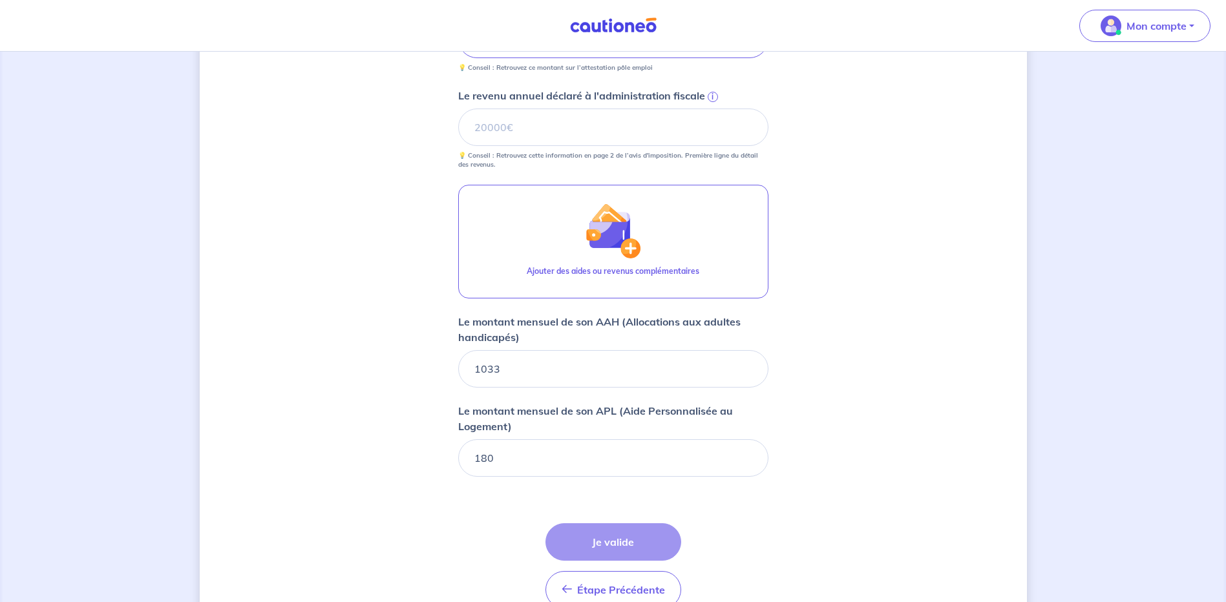
scroll to position [881, 0]
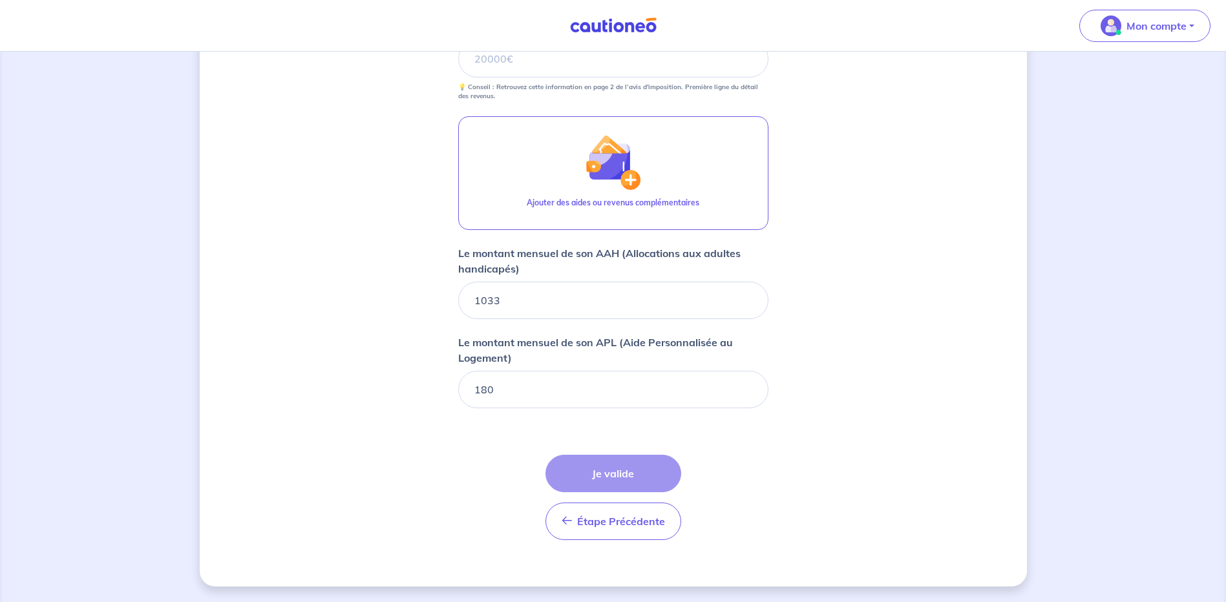
click at [639, 476] on div "Étape Précédente Précédent Je valide Je valide" at bounding box center [613, 497] width 136 height 85
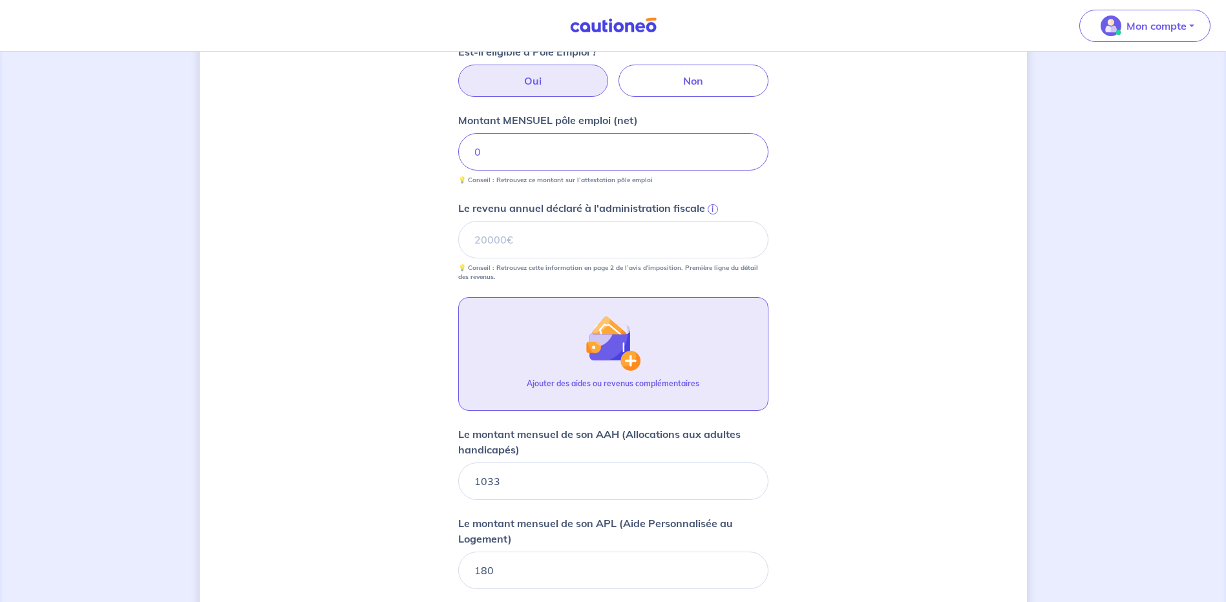
scroll to position [611, 0]
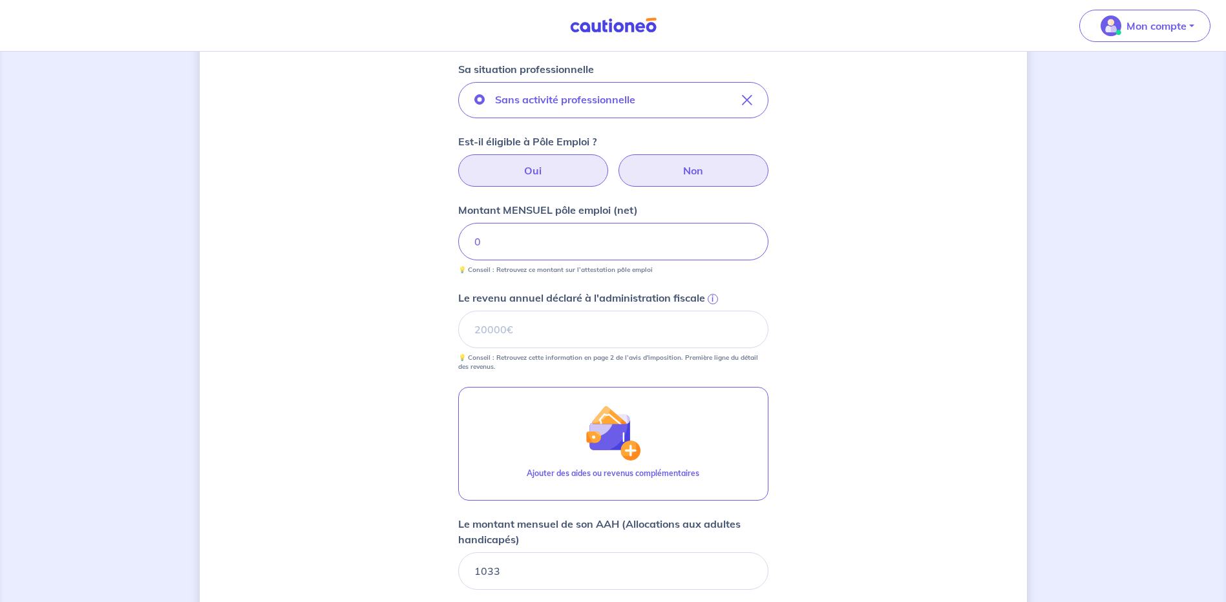
click at [707, 168] on label "Non" at bounding box center [693, 170] width 150 height 32
click at [617, 163] on input "Non" at bounding box center [613, 158] width 8 height 8
radio input "true"
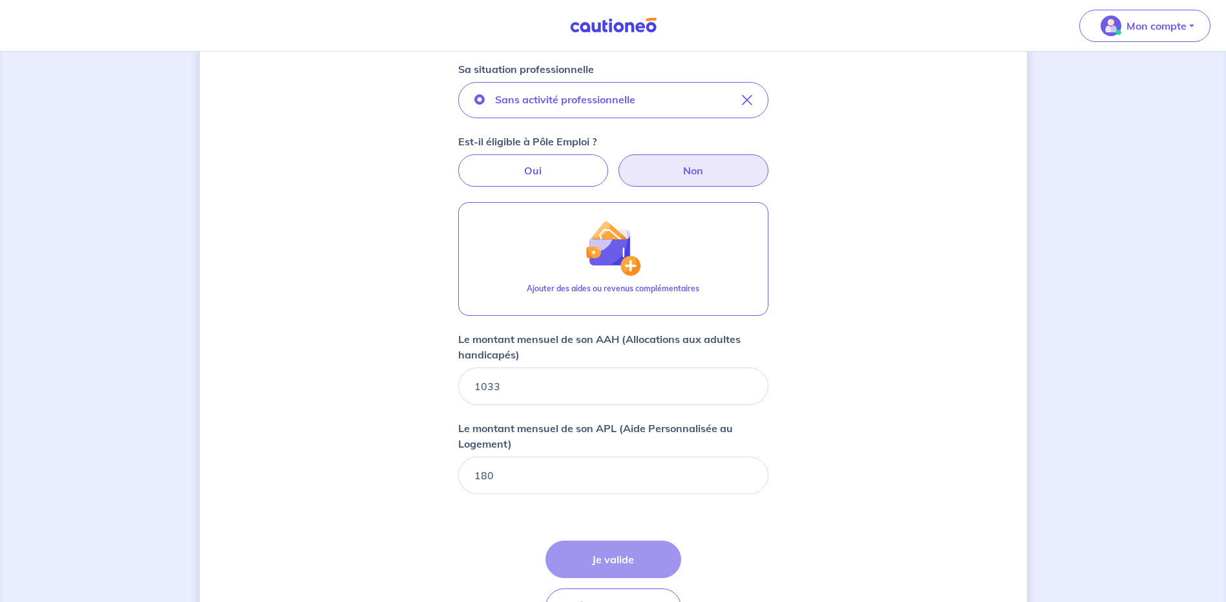
click at [752, 99] on button "Sans activité professionnelle" at bounding box center [613, 100] width 310 height 36
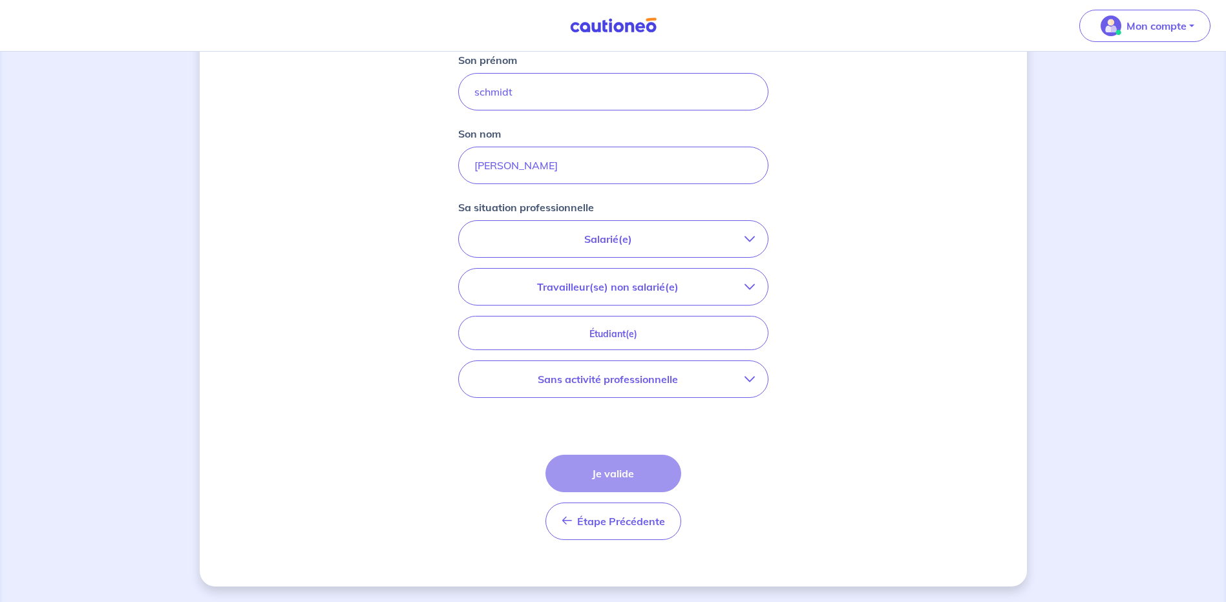
click at [691, 284] on p "Travailleur(se) non salarié(e)" at bounding box center [608, 287] width 273 height 16
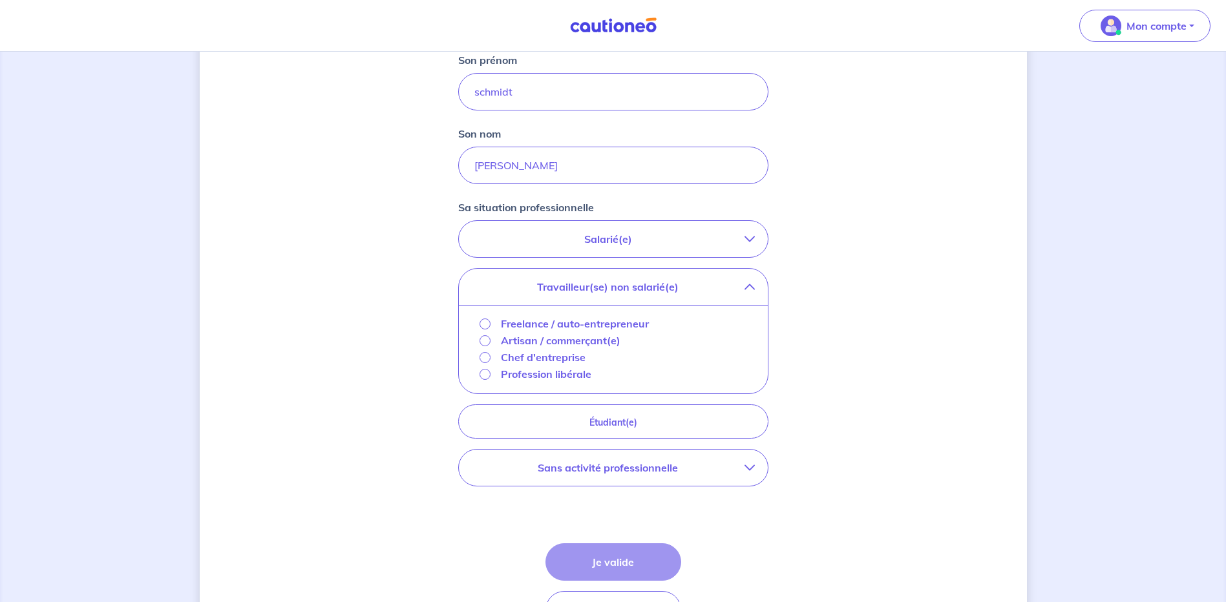
click at [609, 284] on p "Travailleur(se) non salarié(e)" at bounding box center [608, 287] width 273 height 16
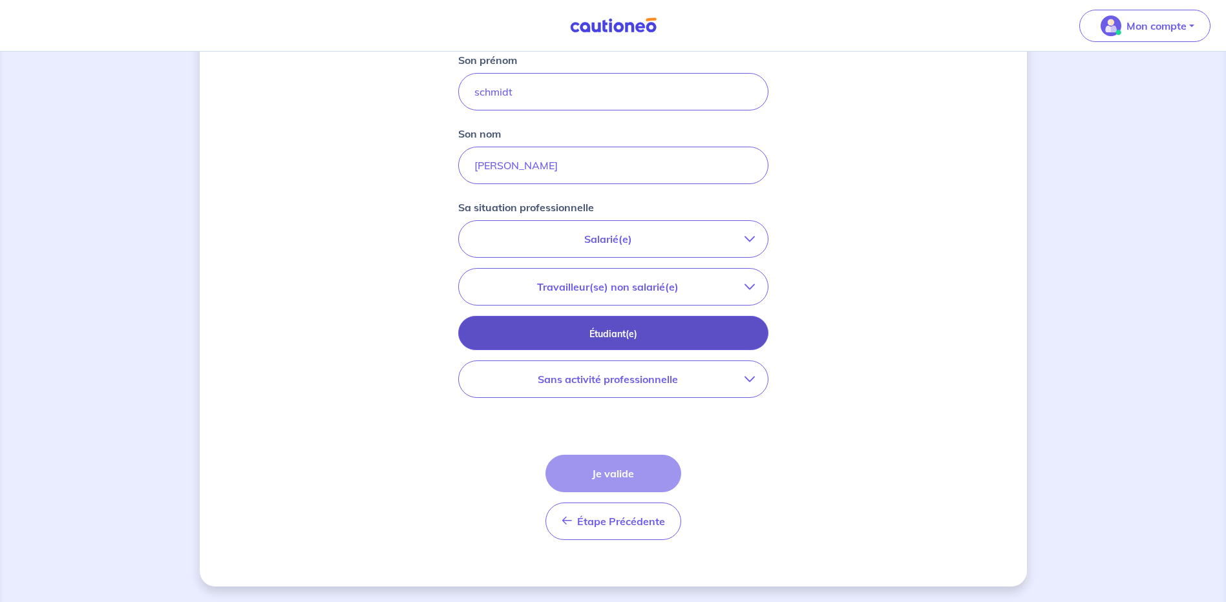
click at [636, 341] on button "Étudiant(e)" at bounding box center [613, 333] width 310 height 34
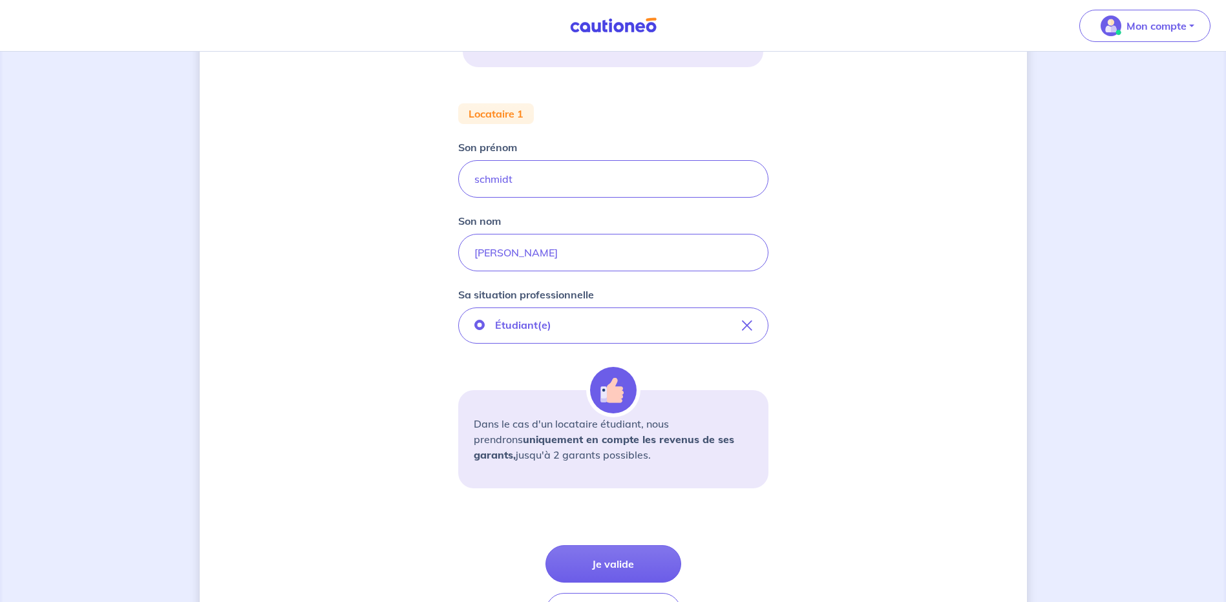
scroll to position [295, 0]
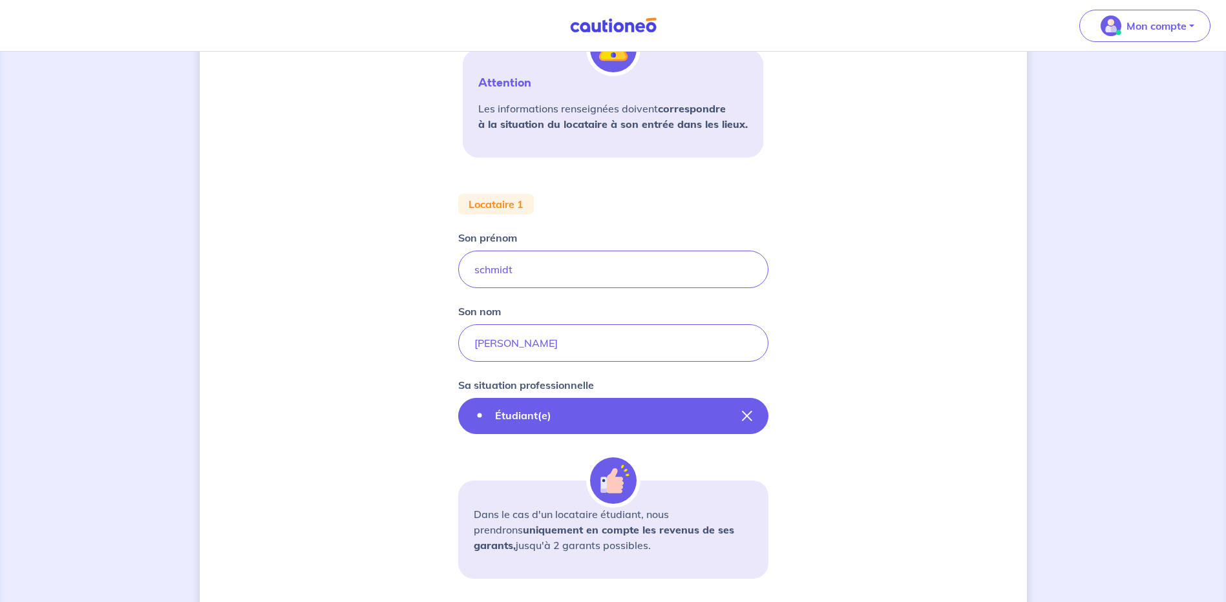
click at [742, 417] on icon "button" at bounding box center [747, 416] width 10 height 10
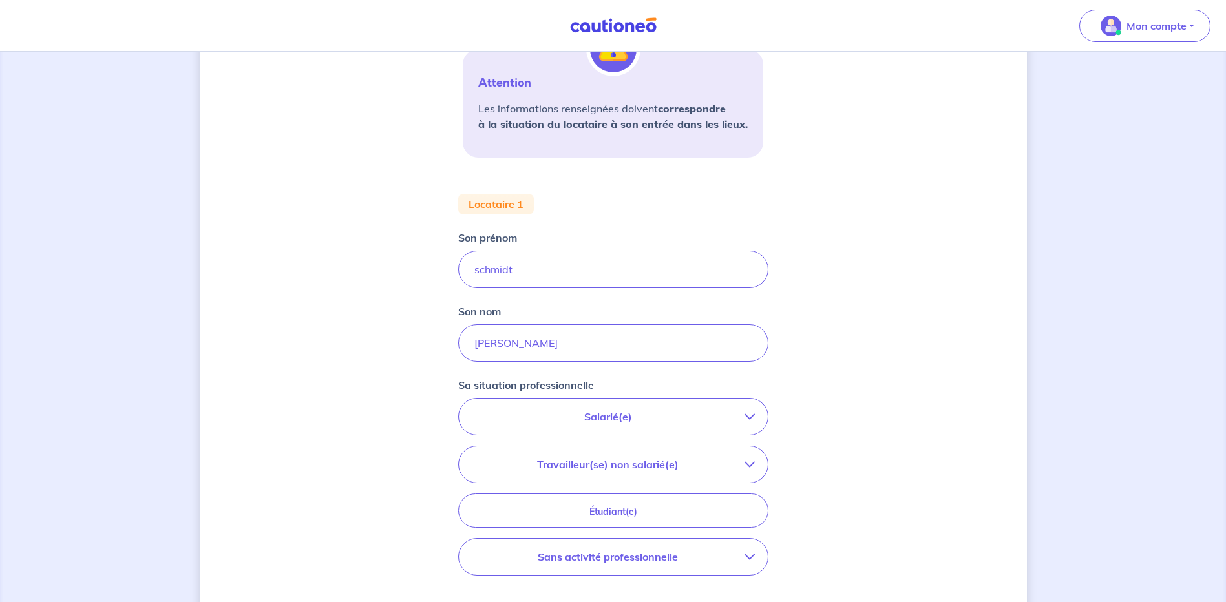
click at [703, 550] on p "Sans activité professionnelle" at bounding box center [608, 557] width 273 height 16
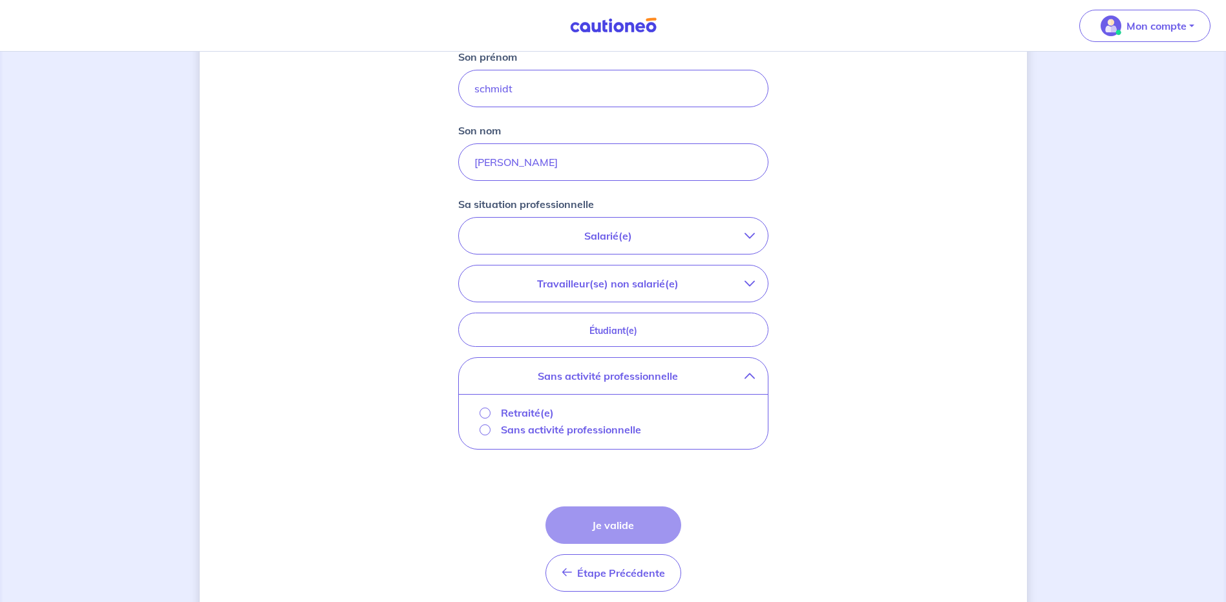
click at [602, 423] on p "Sans activité professionnelle" at bounding box center [571, 430] width 140 height 16
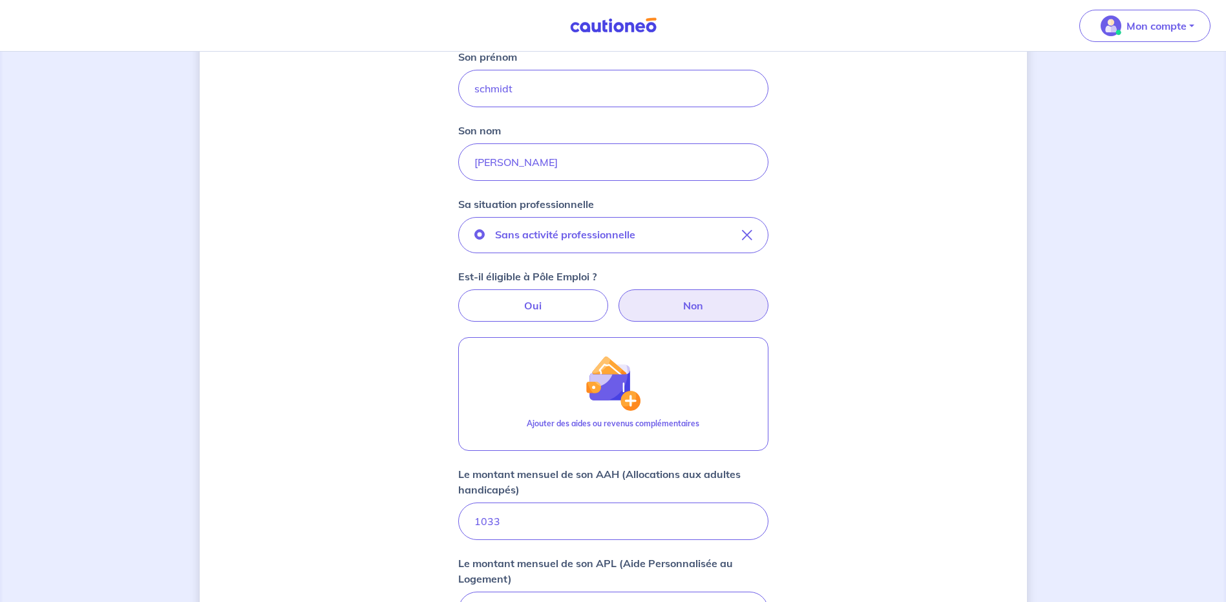
scroll to position [696, 0]
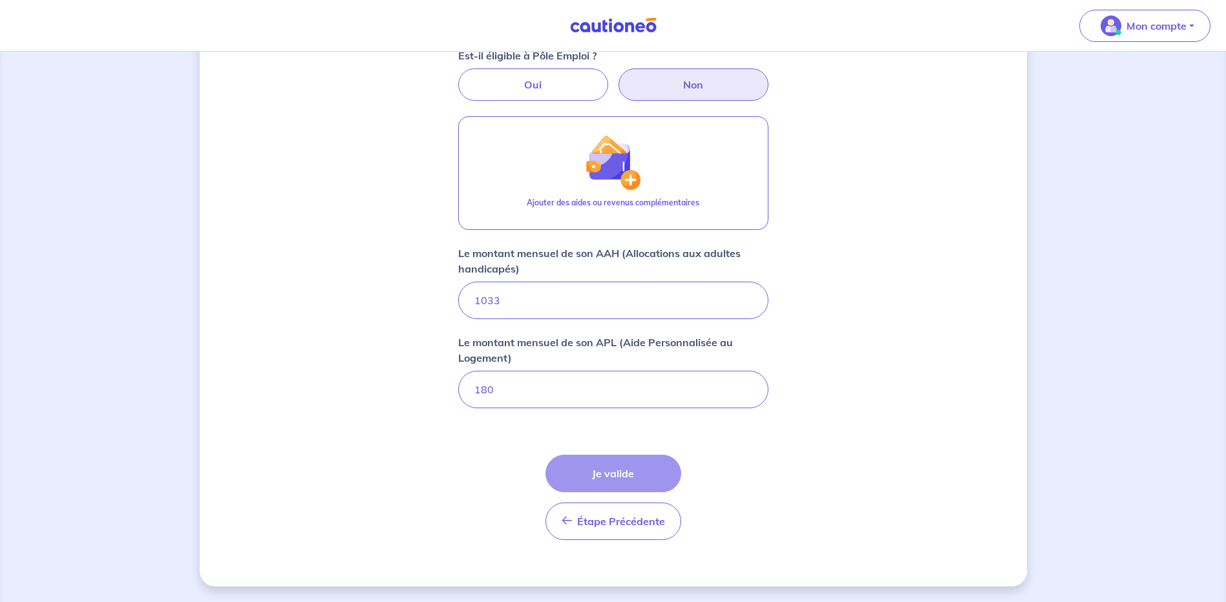
drag, startPoint x: 558, startPoint y: 388, endPoint x: 662, endPoint y: 387, distance: 104.7
click at [559, 388] on input "180" at bounding box center [613, 389] width 310 height 37
click at [641, 468] on div "Étape Précédente Précédent Je valide Je valide" at bounding box center [613, 497] width 136 height 85
